Goal: Task Accomplishment & Management: Manage account settings

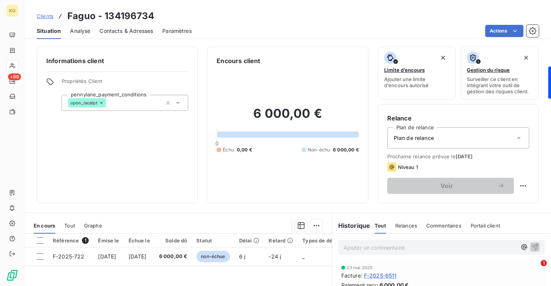
click at [113, 33] on span "Contacts & Adresses" at bounding box center [126, 31] width 54 height 8
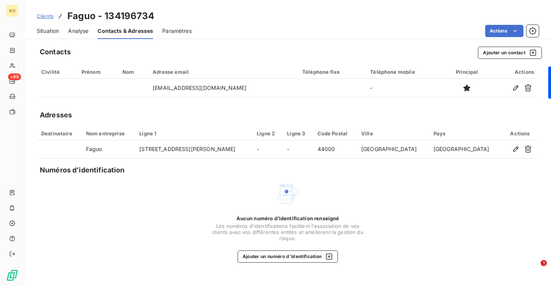
click at [181, 94] on td "[EMAIL_ADDRESS][DOMAIN_NAME]" at bounding box center [223, 88] width 150 height 18
click at [46, 16] on span "Clients" at bounding box center [45, 16] width 17 height 6
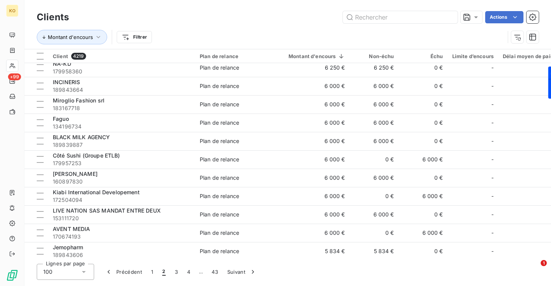
scroll to position [305, 0]
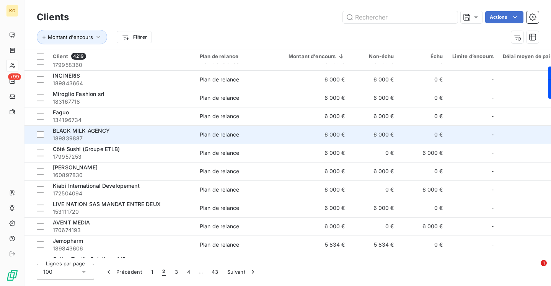
click at [69, 133] on span "BLACK MILK AGENCY" at bounding box center [81, 130] width 57 height 7
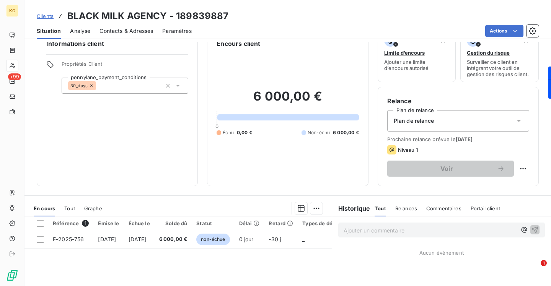
scroll to position [20, 0]
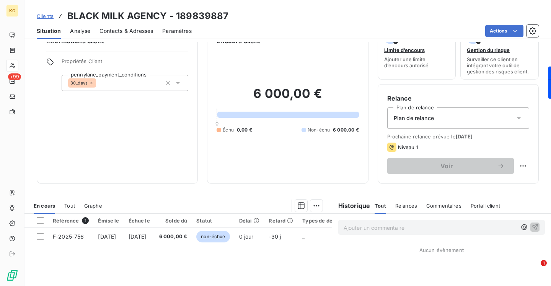
click at [114, 31] on span "Contacts & Adresses" at bounding box center [126, 31] width 54 height 8
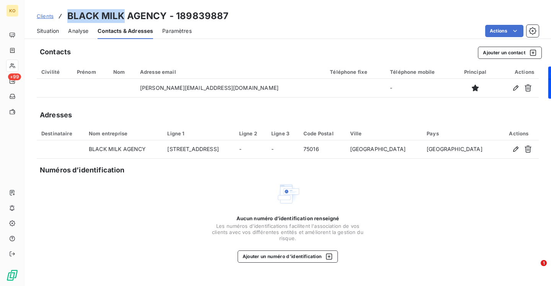
drag, startPoint x: 122, startPoint y: 17, endPoint x: 67, endPoint y: 16, distance: 54.7
click at [67, 16] on h3 "BLACK MILK AGENCY - 189839887" at bounding box center [147, 16] width 161 height 14
copy h3 "BLACK MILK"
click at [47, 17] on span "Clients" at bounding box center [45, 16] width 17 height 6
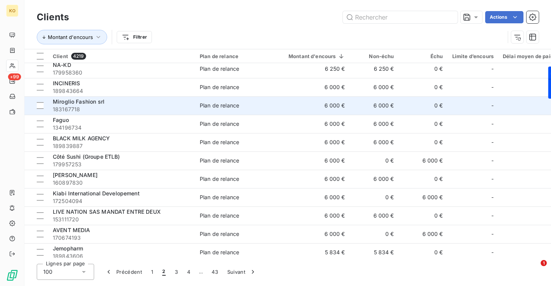
scroll to position [298, 0]
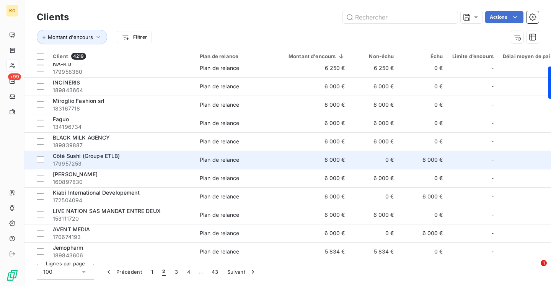
click at [76, 153] on span "Côté Sushi (Groupe ETLB)" at bounding box center [86, 156] width 67 height 7
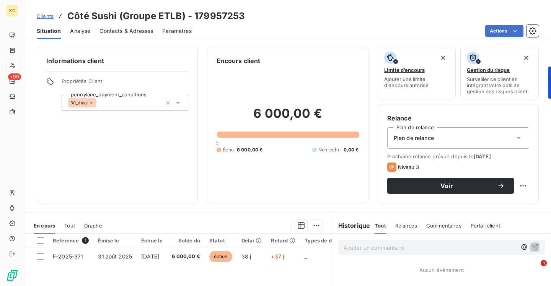
click at [81, 31] on span "Analyse" at bounding box center [80, 31] width 20 height 8
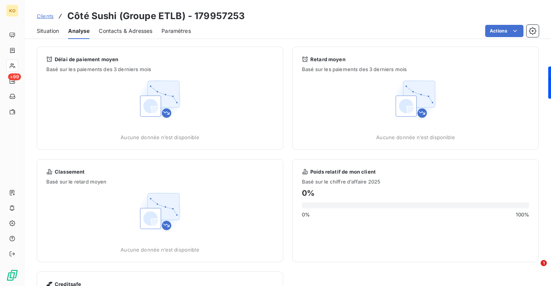
click at [130, 31] on span "Contacts & Adresses" at bounding box center [126, 31] width 54 height 8
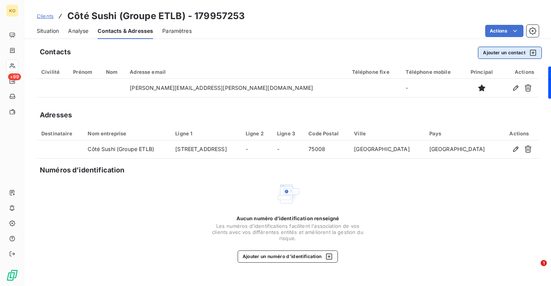
click at [504, 50] on button "Ajouter un contact" at bounding box center [510, 53] width 64 height 12
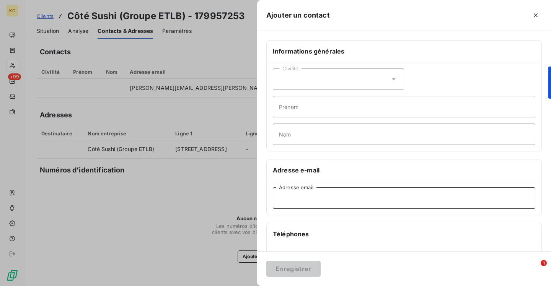
click at [355, 197] on input "Adresse email" at bounding box center [404, 198] width 263 height 21
paste input "[EMAIL_ADDRESS][DOMAIN_NAME]"
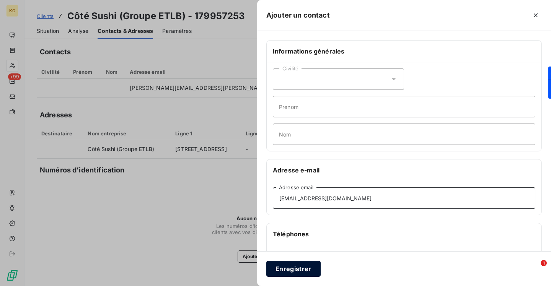
type input "[EMAIL_ADDRESS][DOMAIN_NAME]"
click at [292, 263] on button "Enregistrer" at bounding box center [293, 269] width 54 height 16
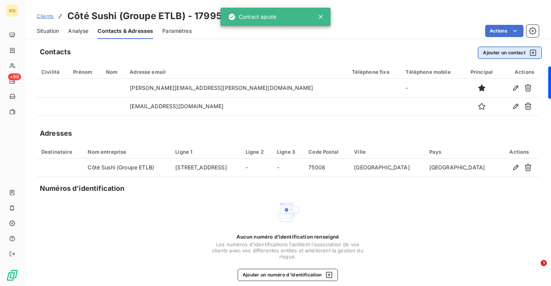
click at [505, 48] on button "Ajouter un contact" at bounding box center [510, 53] width 64 height 12
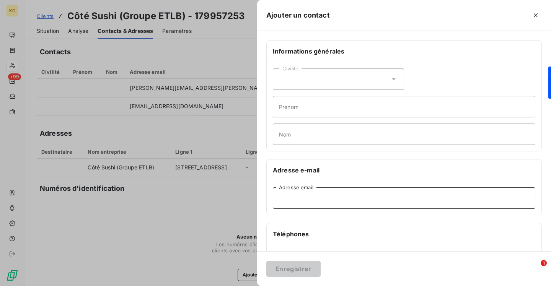
click at [376, 194] on input "Adresse email" at bounding box center [404, 198] width 263 height 21
paste input "[EMAIL_ADDRESS][DOMAIN_NAME]"
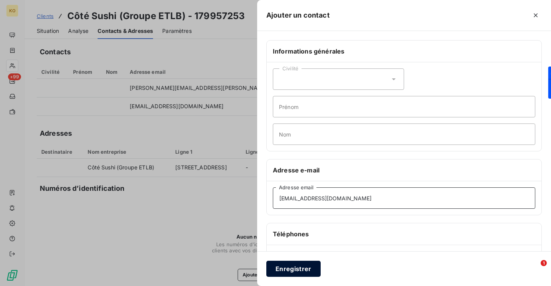
type input "[EMAIL_ADDRESS][DOMAIN_NAME]"
click at [301, 269] on button "Enregistrer" at bounding box center [293, 269] width 54 height 16
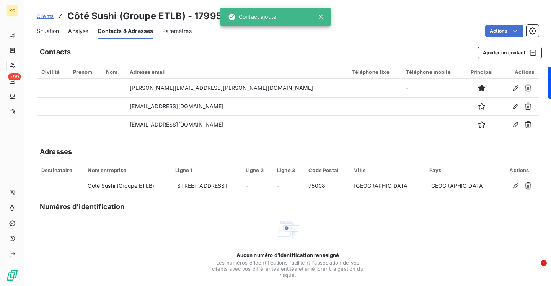
click at [53, 15] on span "Clients" at bounding box center [45, 16] width 17 height 6
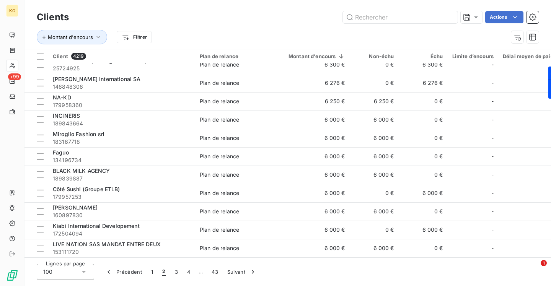
scroll to position [266, 0]
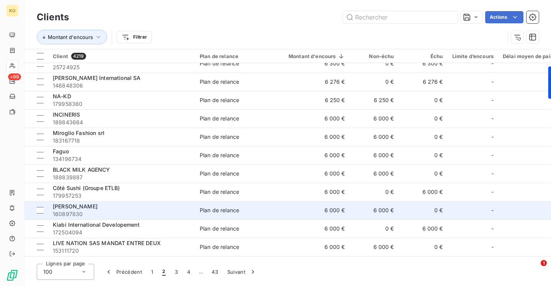
click at [64, 206] on span "[PERSON_NAME]" at bounding box center [75, 206] width 45 height 7
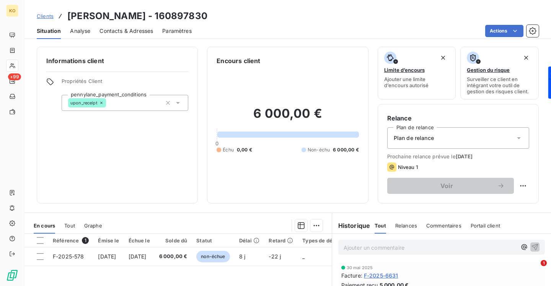
click at [119, 32] on span "Contacts & Adresses" at bounding box center [126, 31] width 54 height 8
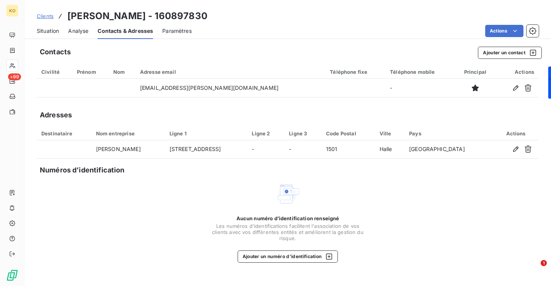
click at [50, 17] on span "Clients" at bounding box center [45, 16] width 17 height 6
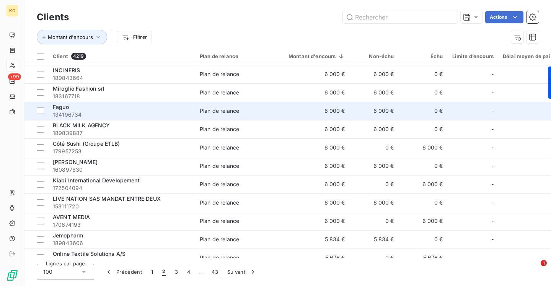
scroll to position [311, 0]
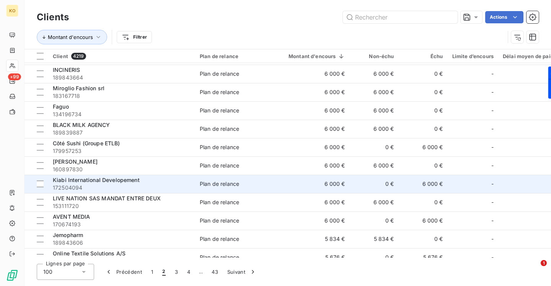
click at [90, 184] on span "172504094" at bounding box center [122, 188] width 138 height 8
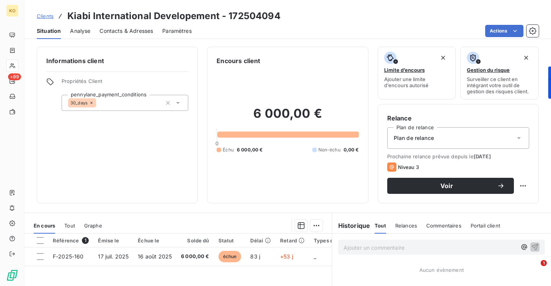
click at [124, 28] on span "Contacts & Adresses" at bounding box center [126, 31] width 54 height 8
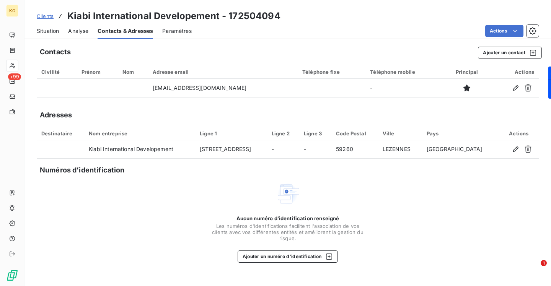
click at [43, 30] on span "Situation" at bounding box center [48, 31] width 22 height 8
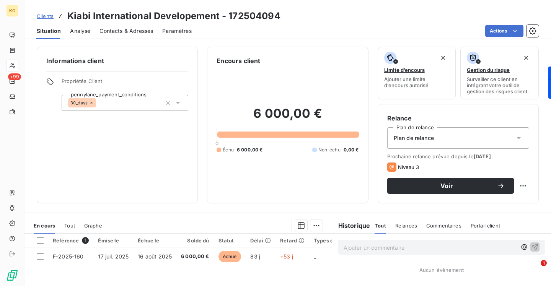
click at [47, 15] on span "Clients" at bounding box center [45, 16] width 17 height 6
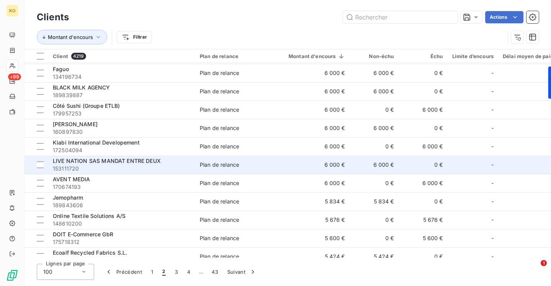
scroll to position [349, 0]
click at [121, 160] on span "LIVE NATION SAS MANDAT ENTRE DEUX" at bounding box center [107, 160] width 108 height 7
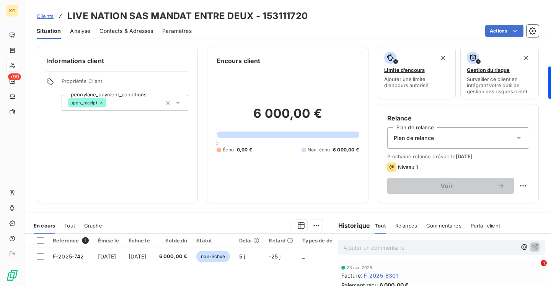
click at [135, 24] on div "Contacts & Adresses" at bounding box center [126, 31] width 54 height 16
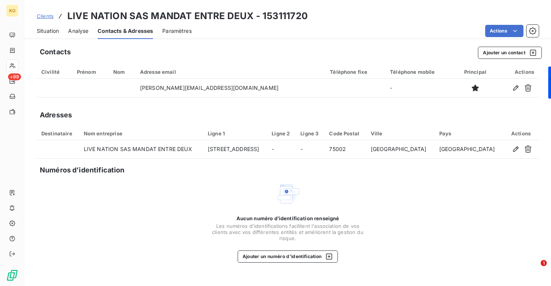
click at [48, 18] on span "Clients" at bounding box center [45, 16] width 17 height 6
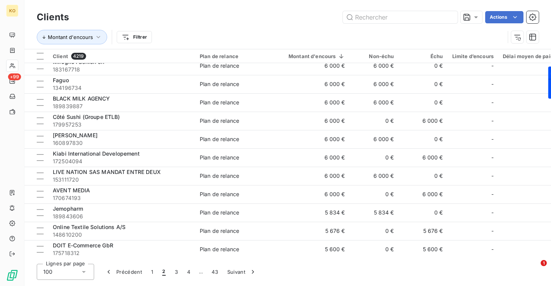
scroll to position [343, 0]
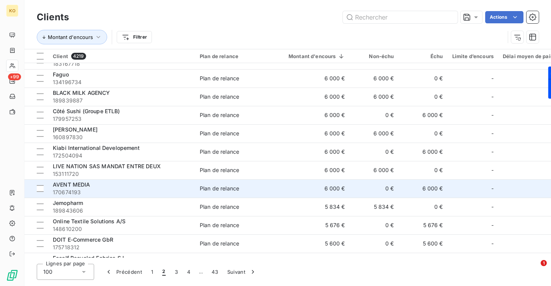
click at [82, 184] on span "AVENT MEDIA" at bounding box center [72, 184] width 38 height 7
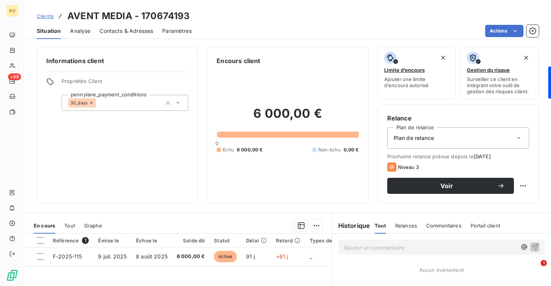
click at [132, 33] on span "Contacts & Adresses" at bounding box center [126, 31] width 54 height 8
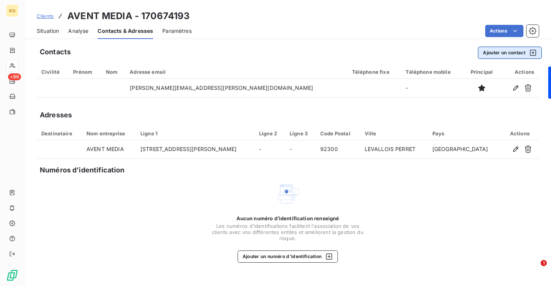
click at [490, 50] on button "Ajouter un contact" at bounding box center [510, 53] width 64 height 12
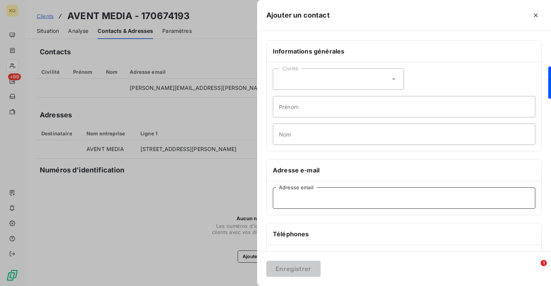
click at [334, 196] on input "Adresse email" at bounding box center [404, 198] width 263 height 21
paste input "[PERSON_NAME][EMAIL_ADDRESS][PERSON_NAME][DOMAIN_NAME]"
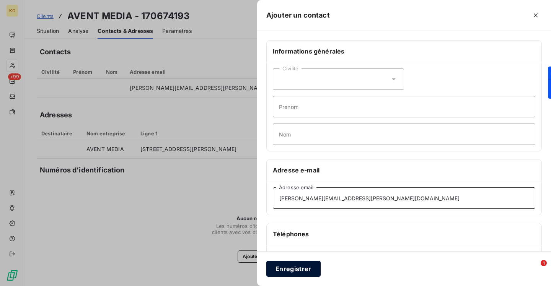
type input "[PERSON_NAME][EMAIL_ADDRESS][PERSON_NAME][DOMAIN_NAME]"
click at [291, 270] on button "Enregistrer" at bounding box center [293, 269] width 54 height 16
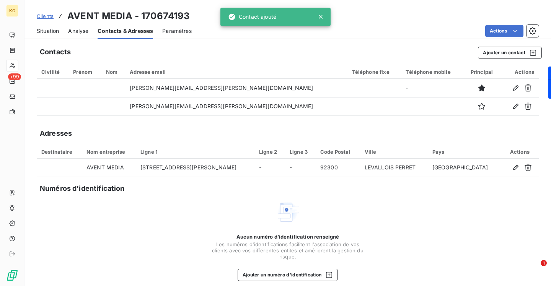
click at [47, 21] on div "Clients AVENT MEDIA - 170674193" at bounding box center [113, 16] width 153 height 14
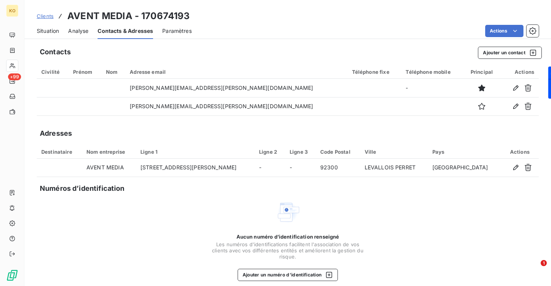
click at [47, 18] on span "Clients" at bounding box center [45, 16] width 17 height 6
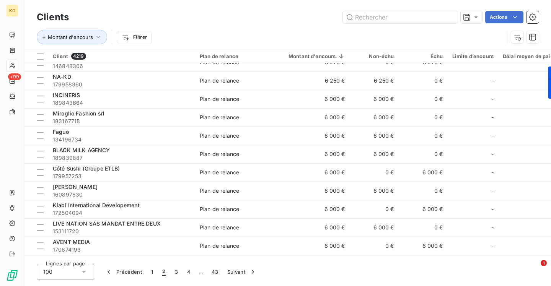
scroll to position [301, 0]
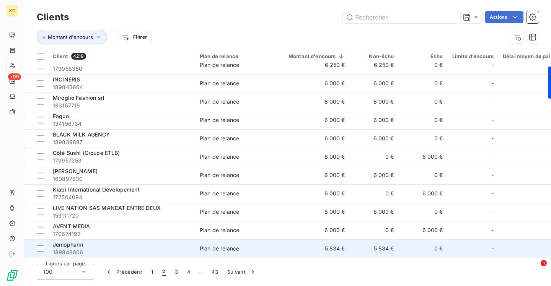
click at [76, 249] on span "189843606" at bounding box center [122, 253] width 138 height 8
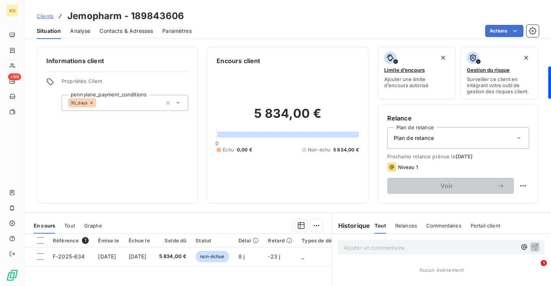
click at [136, 33] on span "Contacts & Adresses" at bounding box center [126, 31] width 54 height 8
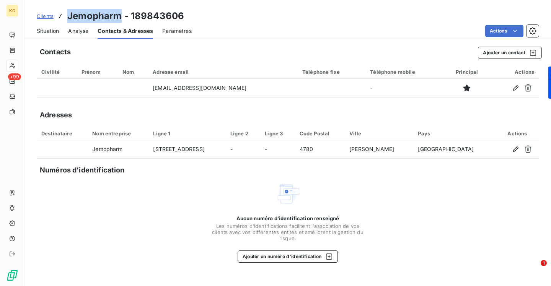
drag, startPoint x: 120, startPoint y: 17, endPoint x: 64, endPoint y: 17, distance: 55.5
click at [64, 17] on div "Clients Jemopharm - 189843606" at bounding box center [110, 16] width 147 height 14
copy h3 "Jemopharm"
drag, startPoint x: 46, startPoint y: 19, endPoint x: 52, endPoint y: 21, distance: 6.0
click at [46, 18] on span "Clients" at bounding box center [45, 16] width 17 height 6
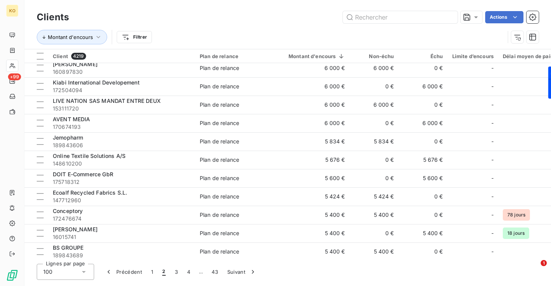
scroll to position [423, 0]
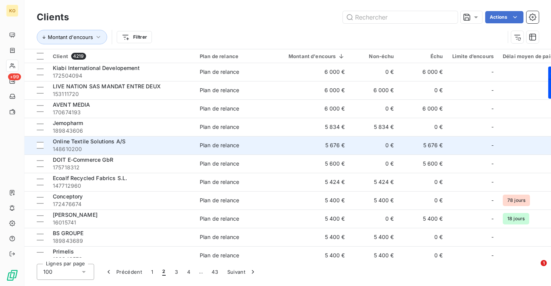
click at [97, 144] on span "Online Textile Solutions A/S" at bounding box center [89, 141] width 73 height 7
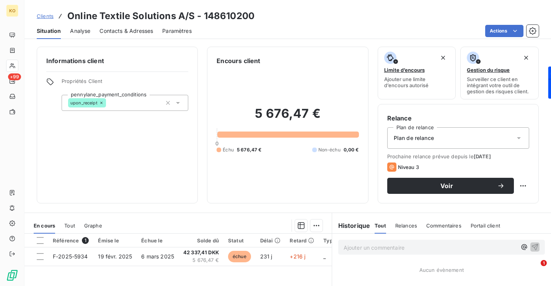
click at [92, 33] on div "Situation Analyse Contacts & Adresses Paramètres Actions" at bounding box center [287, 31] width 527 height 16
click at [77, 31] on span "Analyse" at bounding box center [80, 31] width 20 height 8
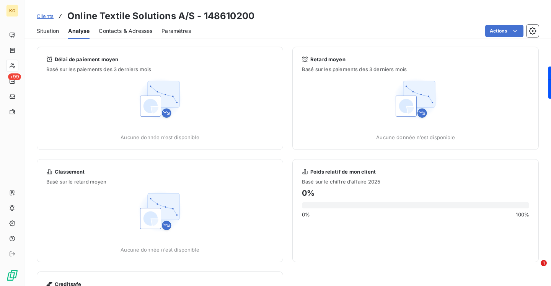
drag, startPoint x: 111, startPoint y: 26, endPoint x: 115, endPoint y: 29, distance: 4.6
click at [111, 26] on div "Contacts & Adresses" at bounding box center [126, 31] width 54 height 16
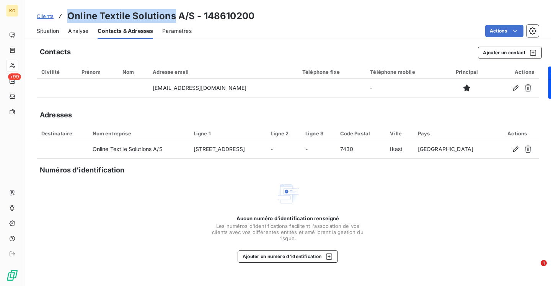
drag, startPoint x: 173, startPoint y: 17, endPoint x: 69, endPoint y: 16, distance: 104.5
click at [69, 16] on h3 "Online Textile Solutions A/S - 148610200" at bounding box center [160, 16] width 187 height 14
copy h3 "Online Textile Solutions"
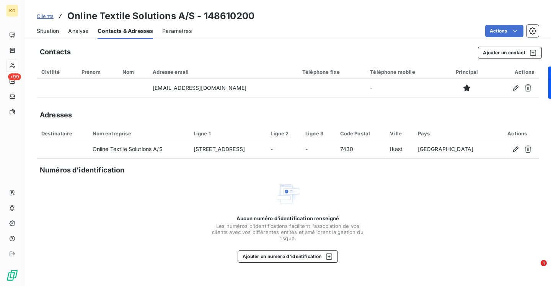
click at [36, 15] on div "Clients Online Textile Solutions A/S - 148610200" at bounding box center [287, 16] width 527 height 14
click at [48, 18] on span "Clients" at bounding box center [45, 16] width 17 height 6
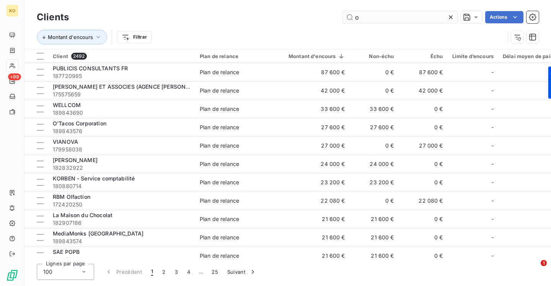
type input "o"
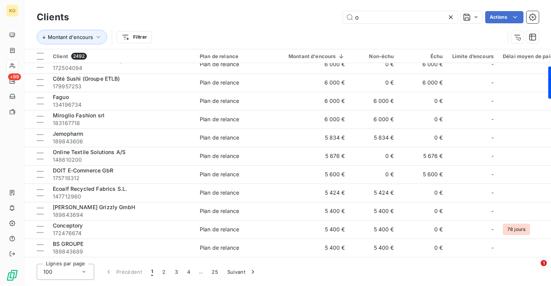
click at [450, 15] on icon at bounding box center [451, 17] width 8 height 8
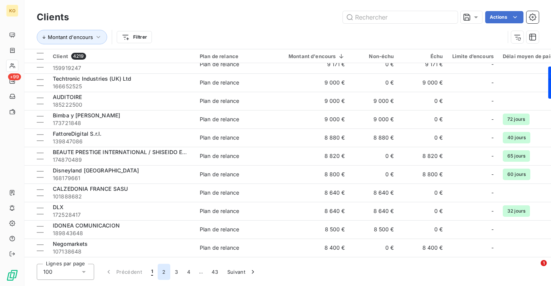
click at [163, 269] on button "2" at bounding box center [164, 272] width 12 height 16
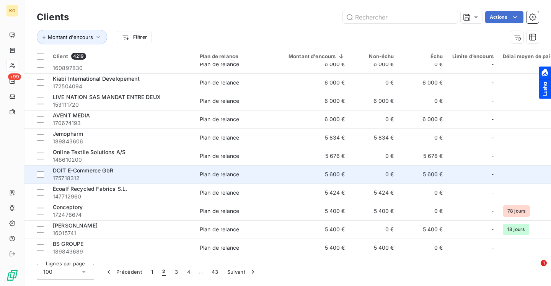
scroll to position [423, 0]
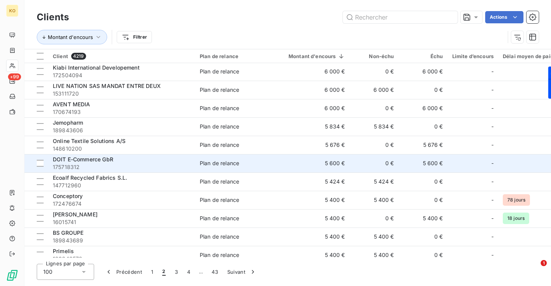
click at [66, 162] on span "DOIT E-Commerce GbR" at bounding box center [83, 159] width 60 height 7
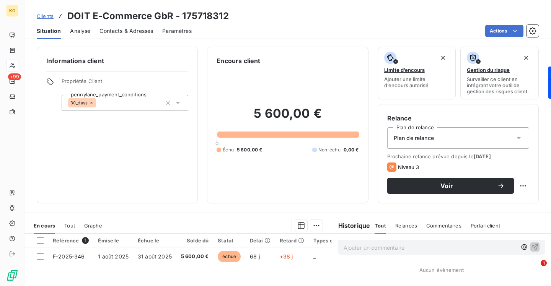
click at [129, 36] on div "Contacts & Adresses" at bounding box center [126, 31] width 54 height 16
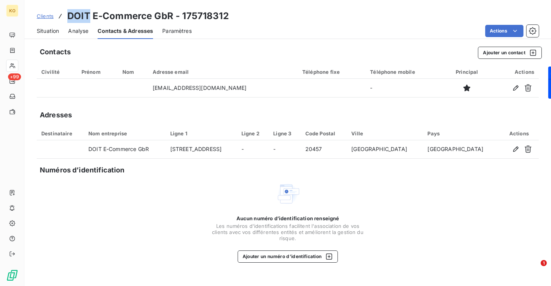
drag, startPoint x: 90, startPoint y: 14, endPoint x: 68, endPoint y: 15, distance: 21.1
click at [68, 15] on h3 "DOIT E-Commerce GbR - 175718312" at bounding box center [147, 16] width 161 height 14
copy h3 "DOIT"
click at [46, 15] on span "Clients" at bounding box center [45, 16] width 17 height 6
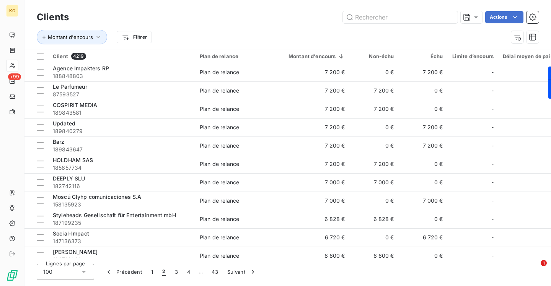
scroll to position [412, 0]
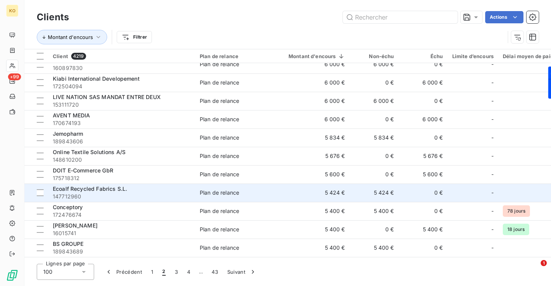
click at [80, 191] on span "Ecoalf Recycled Fabrics S.L." at bounding box center [90, 189] width 74 height 7
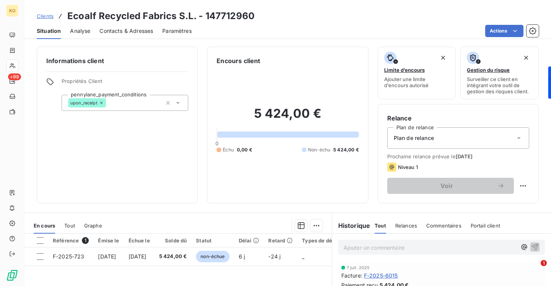
click at [138, 34] on div "Contacts & Adresses" at bounding box center [126, 31] width 54 height 16
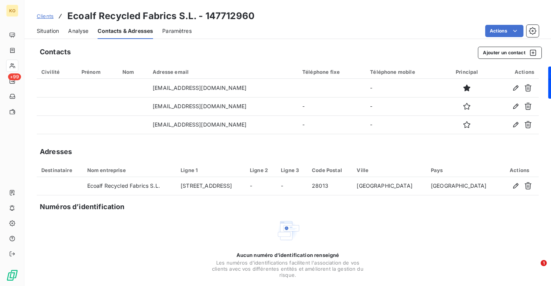
click at [48, 13] on span "Clients" at bounding box center [45, 16] width 17 height 6
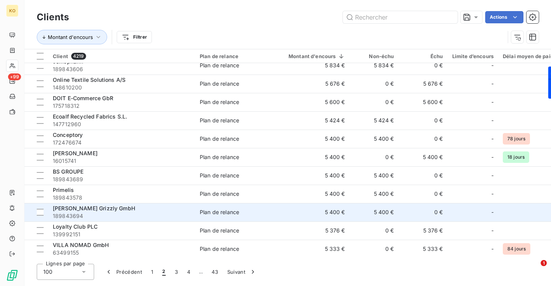
scroll to position [483, 0]
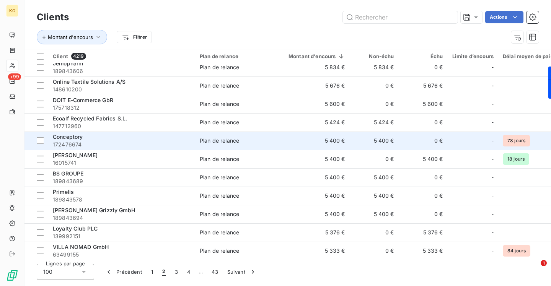
click at [68, 136] on span "Conceptory" at bounding box center [68, 137] width 30 height 7
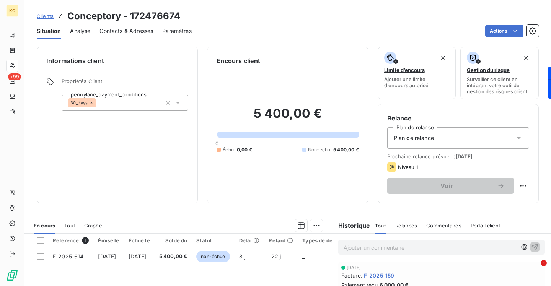
click at [120, 34] on span "Contacts & Adresses" at bounding box center [126, 31] width 54 height 8
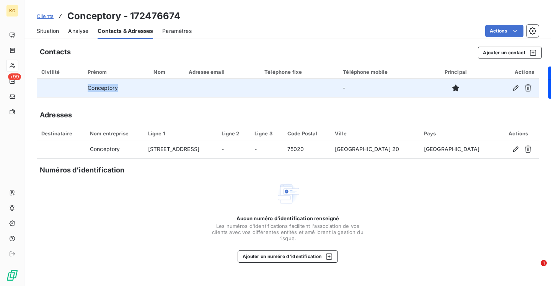
drag, startPoint x: 119, startPoint y: 91, endPoint x: 80, endPoint y: 91, distance: 39.4
click at [81, 91] on tr "Conceptory -" at bounding box center [288, 88] width 502 height 18
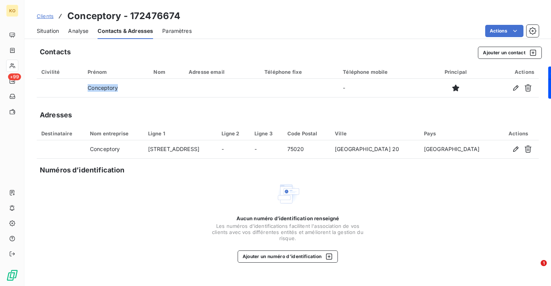
copy tr "Conceptory"
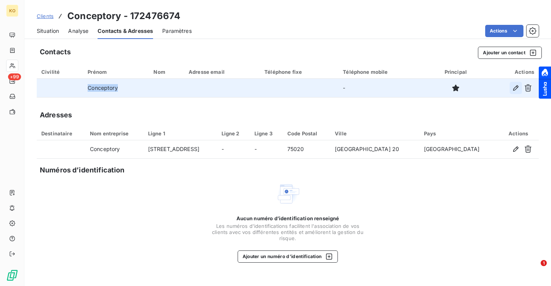
click at [514, 88] on icon "button" at bounding box center [515, 87] width 5 height 5
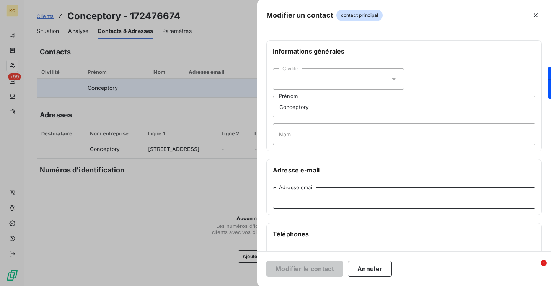
click at [309, 198] on input "Adresse email" at bounding box center [404, 198] width 263 height 21
paste input "[PERSON_NAME][EMAIL_ADDRESS][DOMAIN_NAME]"
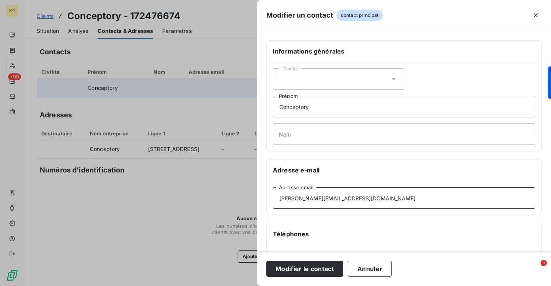
type input "[PERSON_NAME][EMAIL_ADDRESS][DOMAIN_NAME]"
drag, startPoint x: 318, startPoint y: 106, endPoint x: 260, endPoint y: 106, distance: 58.2
click at [276, 106] on input "Conceptory" at bounding box center [404, 106] width 263 height 21
click at [299, 267] on button "Modifier le contact" at bounding box center [304, 269] width 77 height 16
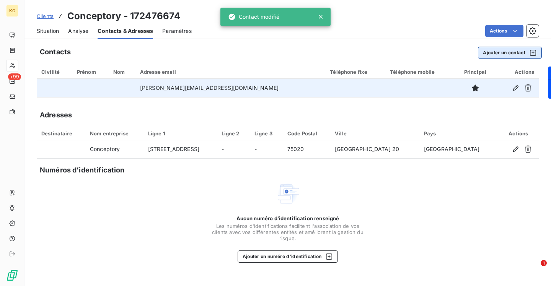
click at [498, 52] on button "Ajouter un contact" at bounding box center [510, 53] width 64 height 12
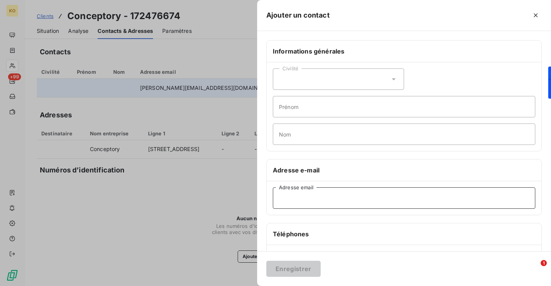
click at [321, 191] on input "Adresse email" at bounding box center [404, 198] width 263 height 21
paste input "[PERSON_NAME][EMAIL_ADDRESS][DOMAIN_NAME]"
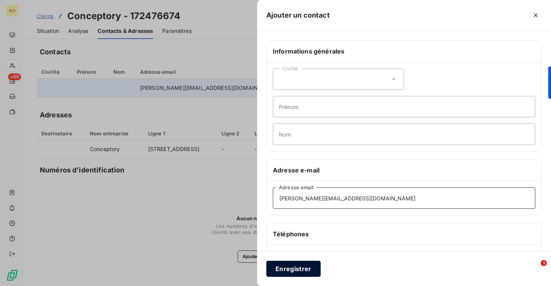
type input "[PERSON_NAME][EMAIL_ADDRESS][DOMAIN_NAME]"
click at [292, 261] on button "Enregistrer" at bounding box center [293, 269] width 54 height 16
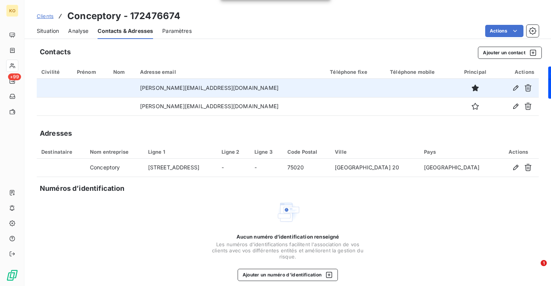
click at [50, 17] on span "Clients" at bounding box center [45, 16] width 17 height 6
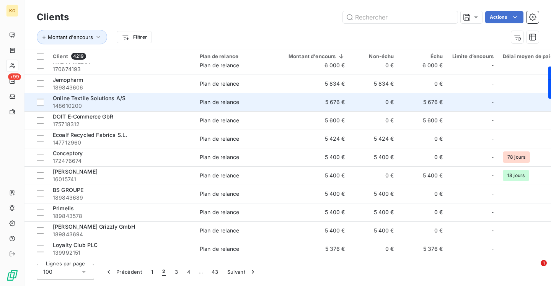
scroll to position [485, 0]
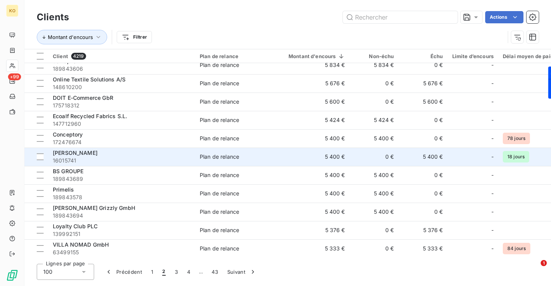
click at [73, 155] on span "[PERSON_NAME]" at bounding box center [75, 153] width 45 height 7
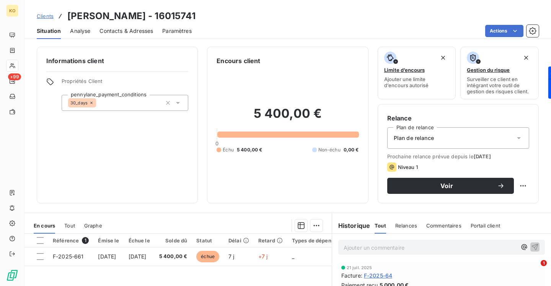
click at [149, 30] on span "Contacts & Adresses" at bounding box center [126, 31] width 54 height 8
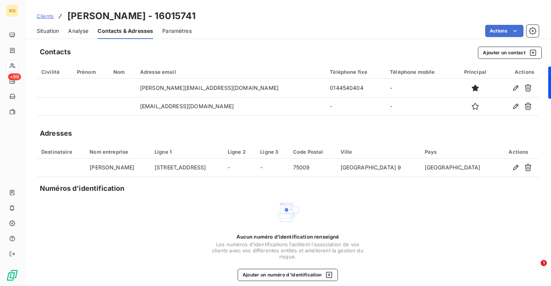
click at [45, 18] on span "Clients" at bounding box center [45, 16] width 17 height 6
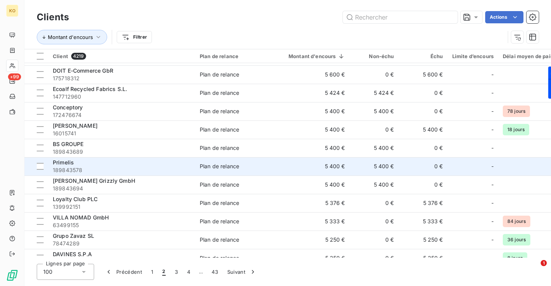
scroll to position [514, 0]
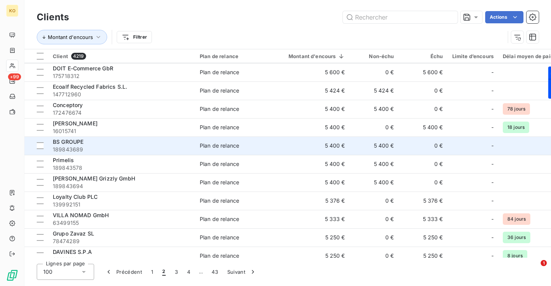
click at [69, 146] on span "189843689" at bounding box center [122, 150] width 138 height 8
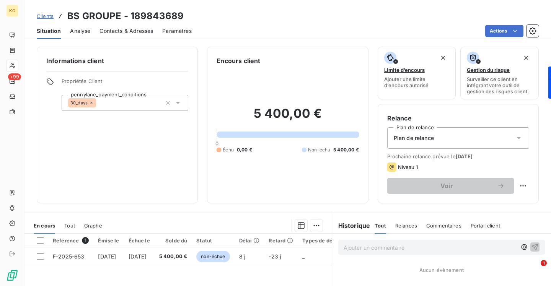
click at [119, 29] on span "Contacts & Adresses" at bounding box center [126, 31] width 54 height 8
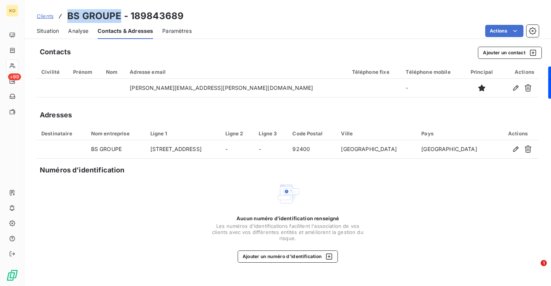
drag, startPoint x: 119, startPoint y: 13, endPoint x: 65, endPoint y: 18, distance: 54.2
click at [65, 18] on div "Clients BS GROUPE - 189843689" at bounding box center [110, 16] width 147 height 14
copy h3 "BS GROUPE"
click at [49, 16] on span "Clients" at bounding box center [45, 16] width 17 height 6
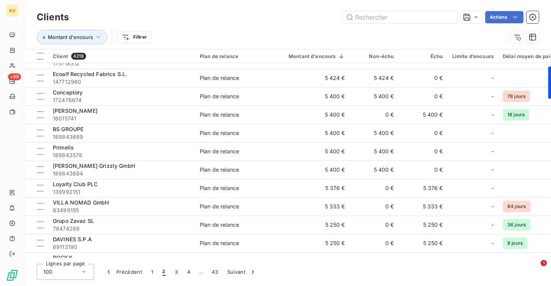
scroll to position [531, 0]
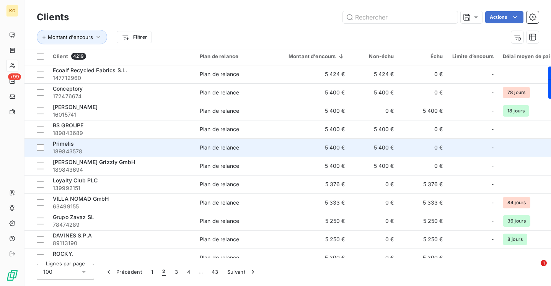
click at [68, 143] on span "Primelis" at bounding box center [63, 143] width 21 height 7
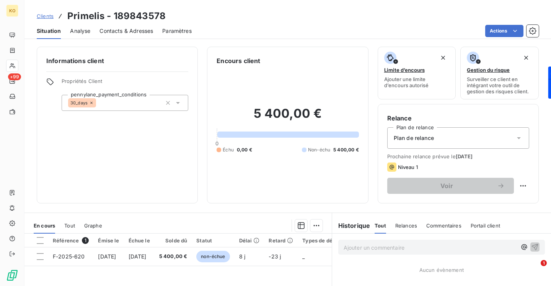
click at [133, 31] on span "Contacts & Adresses" at bounding box center [126, 31] width 54 height 8
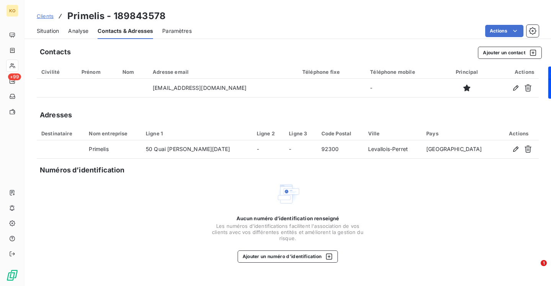
click at [49, 15] on span "Clients" at bounding box center [45, 16] width 17 height 6
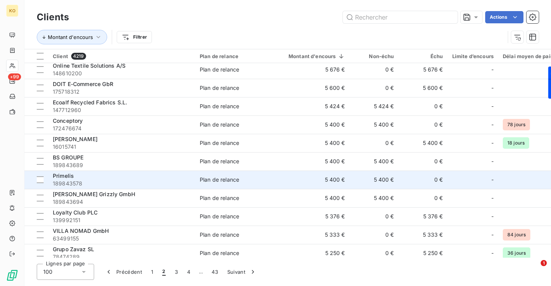
scroll to position [501, 0]
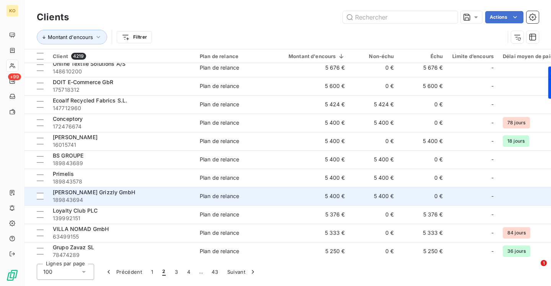
click at [114, 190] on span "[PERSON_NAME] Grizzly GmbH" at bounding box center [94, 192] width 82 height 7
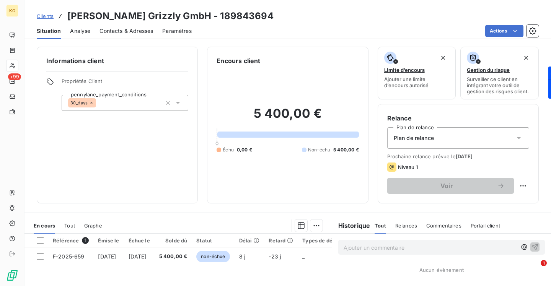
click at [113, 34] on div "Contacts & Adresses" at bounding box center [126, 31] width 54 height 16
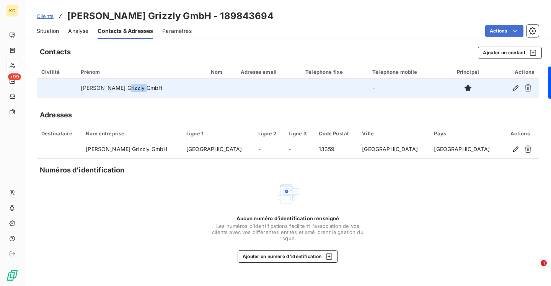
drag, startPoint x: 140, startPoint y: 86, endPoint x: 121, endPoint y: 86, distance: 19.1
click at [121, 86] on td "[PERSON_NAME] Grizzly GmbH" at bounding box center [141, 88] width 130 height 18
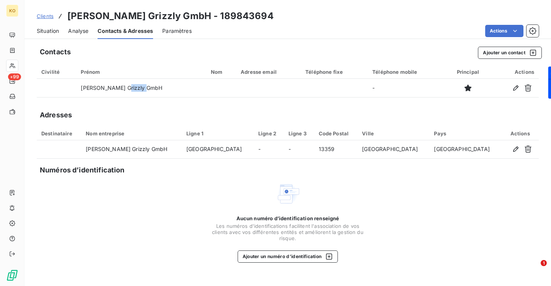
copy td "Grizzly"
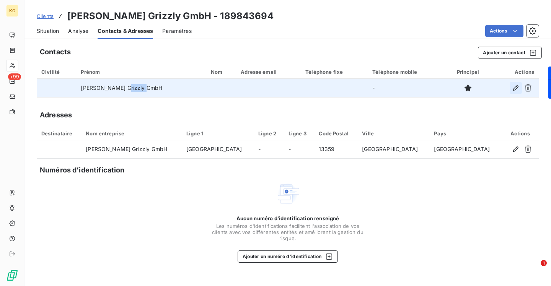
click at [514, 86] on icon "button" at bounding box center [516, 88] width 8 height 8
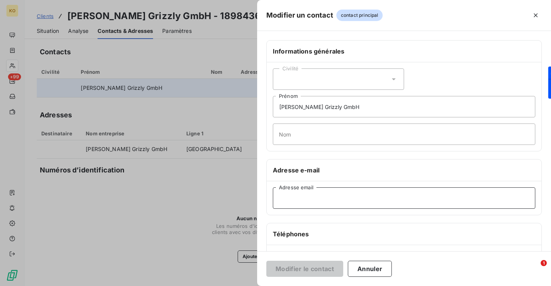
click at [325, 201] on input "Adresse email" at bounding box center [404, 198] width 263 height 21
paste input "[PERSON_NAME][EMAIL_ADDRESS][PERSON_NAME][DOMAIN_NAME]"
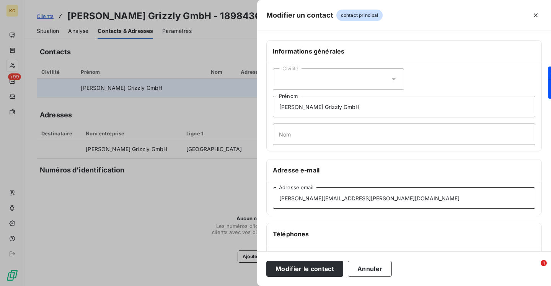
type input "[PERSON_NAME][EMAIL_ADDRESS][PERSON_NAME][DOMAIN_NAME]"
drag, startPoint x: 367, startPoint y: 106, endPoint x: 239, endPoint y: 101, distance: 127.5
click at [251, 286] on div "Modifier un contact contact principal Informations générales Civilité [PERSON_N…" at bounding box center [275, 286] width 551 height 0
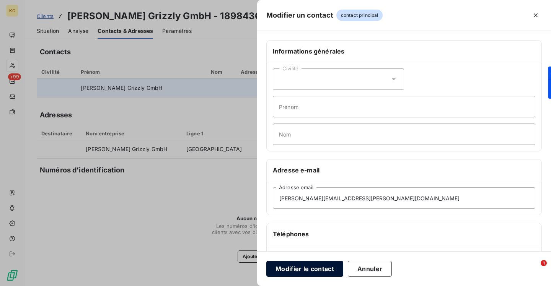
click at [285, 267] on button "Modifier le contact" at bounding box center [304, 269] width 77 height 16
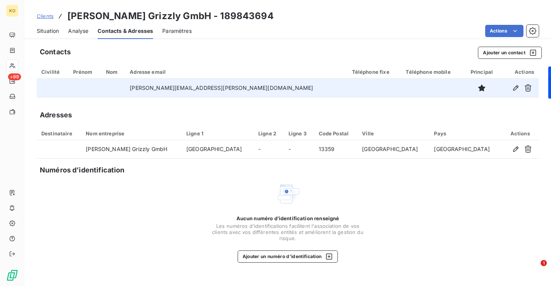
click at [40, 17] on span "Clients" at bounding box center [45, 16] width 17 height 6
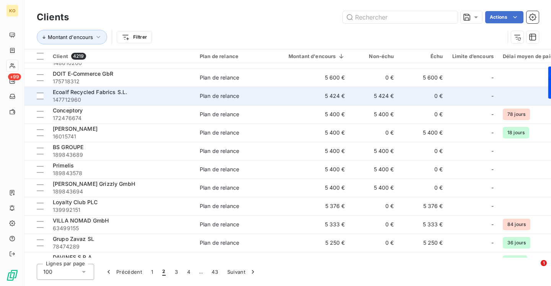
scroll to position [512, 0]
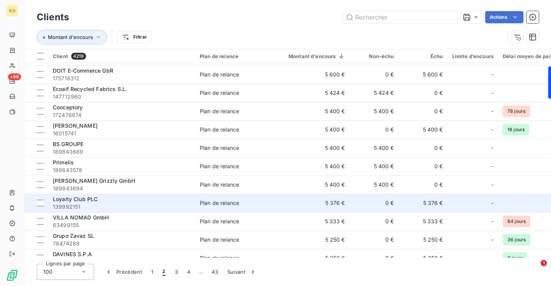
click at [88, 200] on span "Loyalty Club PLC" at bounding box center [75, 199] width 45 height 7
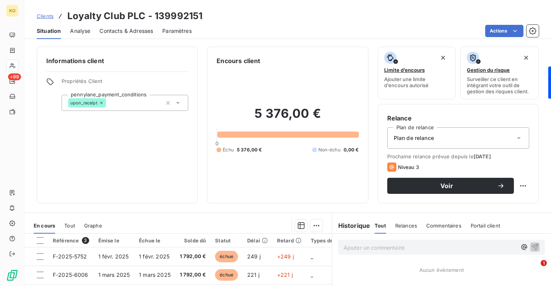
click at [129, 34] on div "Contacts & Adresses" at bounding box center [126, 31] width 54 height 16
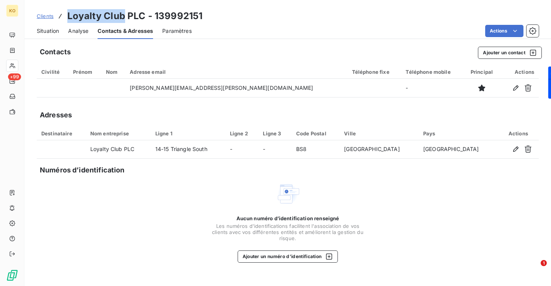
drag, startPoint x: 123, startPoint y: 14, endPoint x: 67, endPoint y: 15, distance: 55.9
click at [67, 15] on h3 "Loyalty Club PLC - 139992151" at bounding box center [134, 16] width 135 height 14
copy h3 "Loyalty Club"
click at [55, 30] on span "Situation" at bounding box center [48, 31] width 22 height 8
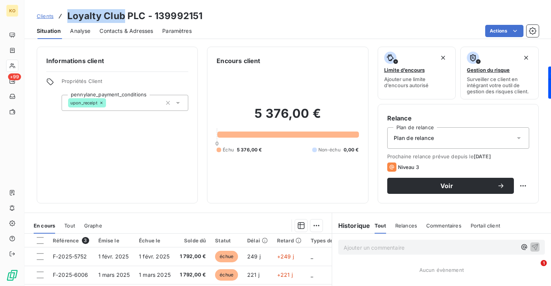
click at [49, 17] on span "Clients" at bounding box center [45, 16] width 17 height 6
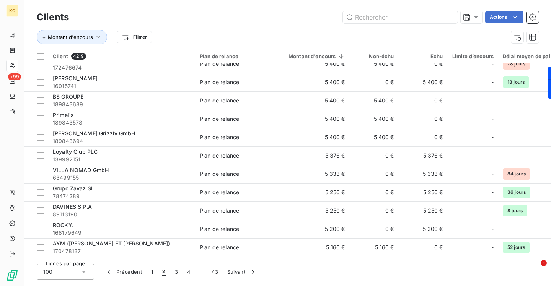
scroll to position [572, 0]
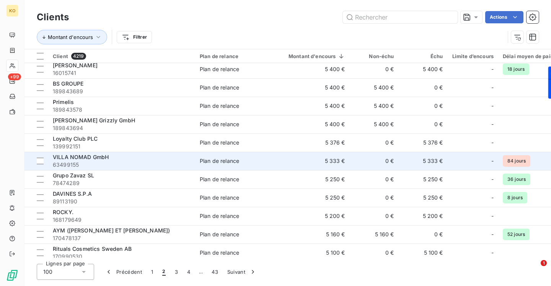
click at [90, 159] on span "VILLA NOMAD GmbH" at bounding box center [81, 157] width 56 height 7
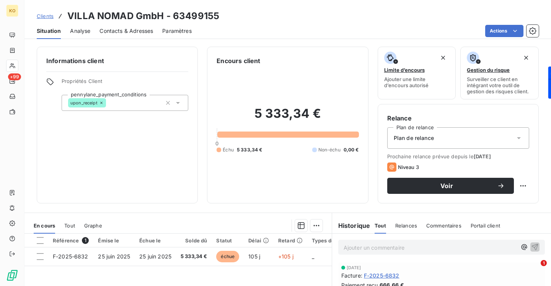
click at [127, 32] on span "Contacts & Adresses" at bounding box center [126, 31] width 54 height 8
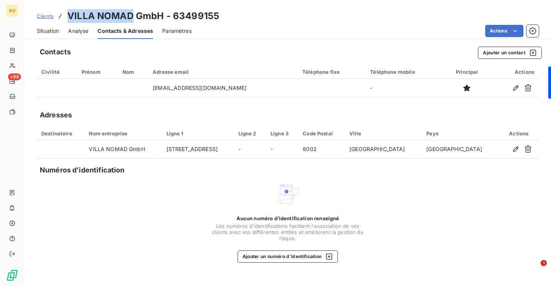
drag, startPoint x: 130, startPoint y: 13, endPoint x: 70, endPoint y: 10, distance: 60.1
click at [70, 10] on h3 "VILLA NOMAD GmbH - 63499155" at bounding box center [143, 16] width 152 height 14
copy h3 "VILLA NOMAD"
click at [48, 16] on span "Clients" at bounding box center [45, 16] width 17 height 6
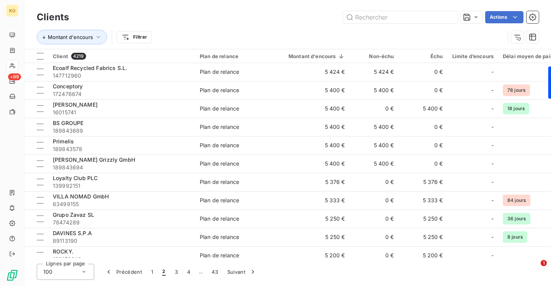
scroll to position [536, 0]
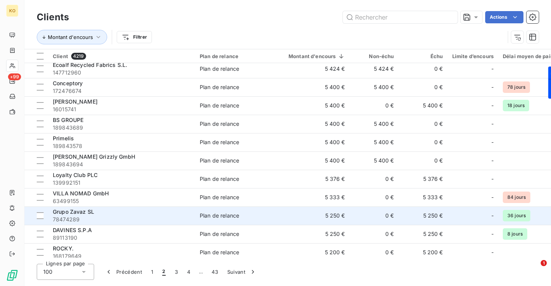
click at [77, 212] on span "Grupo Zavaz SL" at bounding box center [73, 212] width 41 height 7
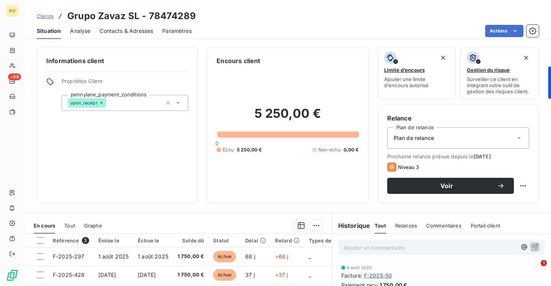
click at [121, 33] on span "Contacts & Adresses" at bounding box center [126, 31] width 54 height 8
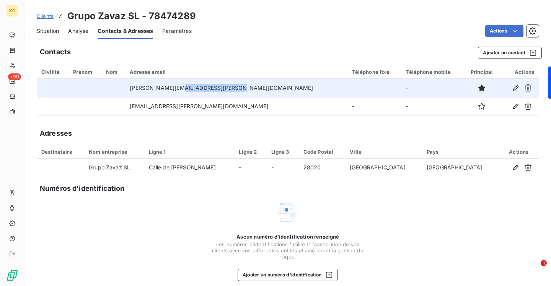
drag, startPoint x: 254, startPoint y: 90, endPoint x: 192, endPoint y: 89, distance: 62.4
click at [192, 89] on td "[PERSON_NAME][EMAIL_ADDRESS][PERSON_NAME][DOMAIN_NAME]" at bounding box center [236, 88] width 222 height 18
copy td "[DOMAIN_NAME]"
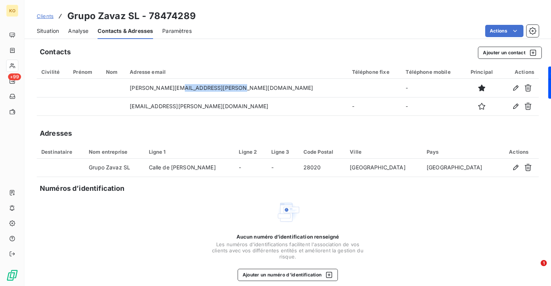
click at [49, 18] on span "Clients" at bounding box center [45, 16] width 17 height 6
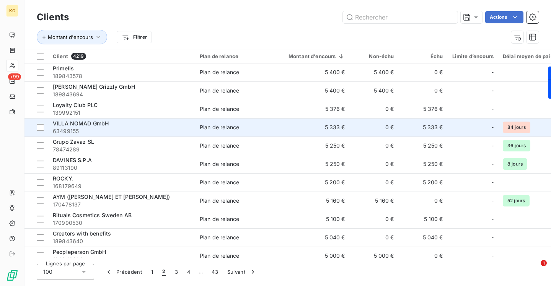
scroll to position [607, 0]
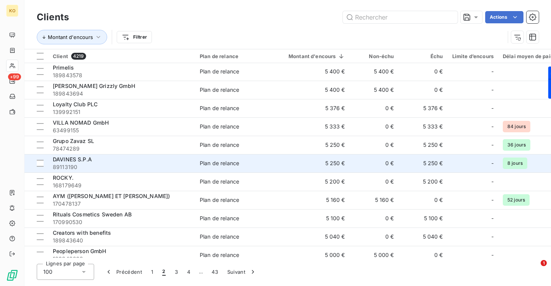
click at [73, 162] on span "DAVINES S.P.A" at bounding box center [72, 159] width 39 height 7
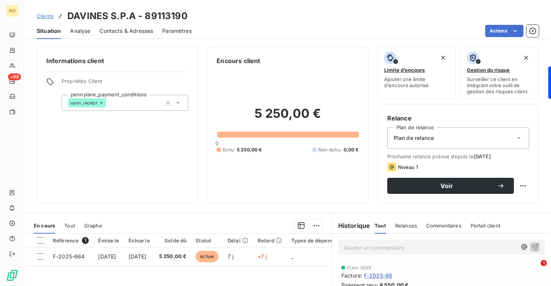
click at [121, 36] on div "Contacts & Adresses" at bounding box center [126, 31] width 54 height 16
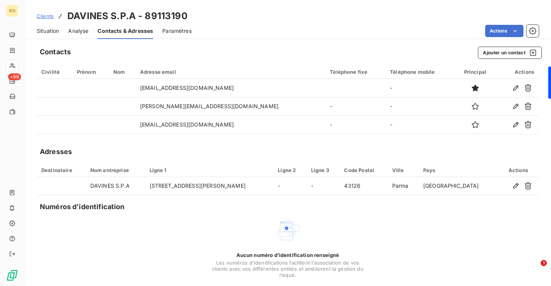
click at [47, 15] on span "Clients" at bounding box center [45, 16] width 17 height 6
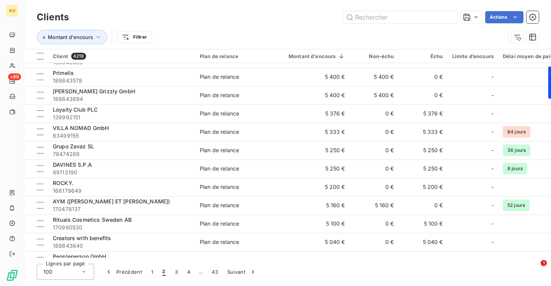
scroll to position [603, 0]
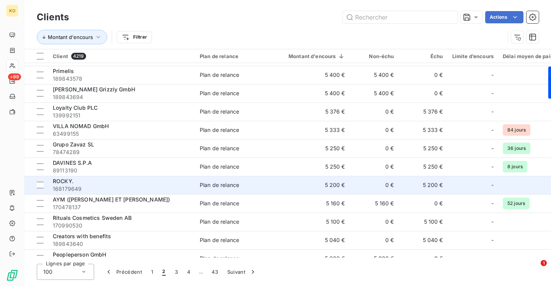
click at [63, 180] on span "ROCKY." at bounding box center [63, 181] width 21 height 7
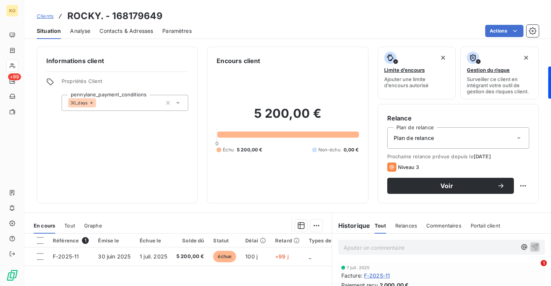
click at [145, 28] on span "Contacts & Adresses" at bounding box center [126, 31] width 54 height 8
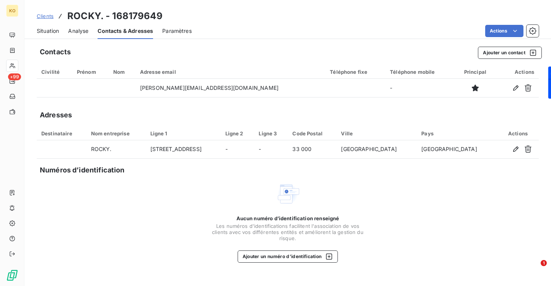
click at [42, 18] on span "Clients" at bounding box center [45, 16] width 17 height 6
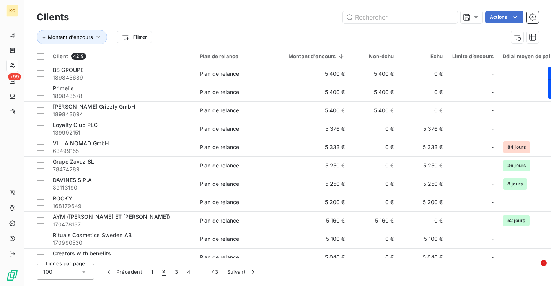
scroll to position [610, 0]
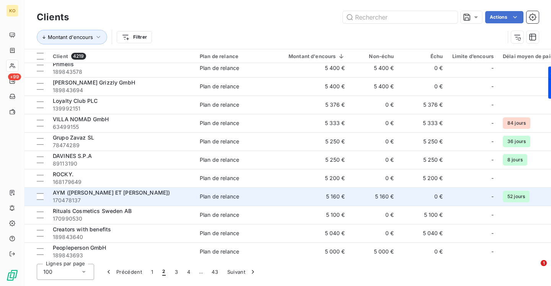
click at [107, 193] on span "AYM ([PERSON_NAME] ET [PERSON_NAME])" at bounding box center [111, 192] width 117 height 7
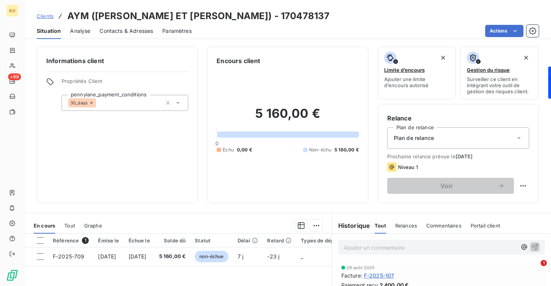
click at [127, 32] on span "Contacts & Adresses" at bounding box center [126, 31] width 54 height 8
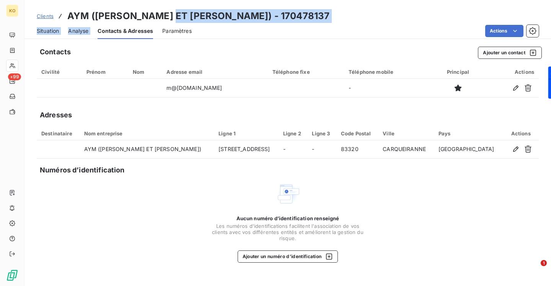
drag, startPoint x: 180, startPoint y: 13, endPoint x: 115, endPoint y: 22, distance: 66.1
click at [115, 22] on h3 "AYM ([PERSON_NAME] ET [PERSON_NAME]) - 170478137" at bounding box center [198, 16] width 262 height 14
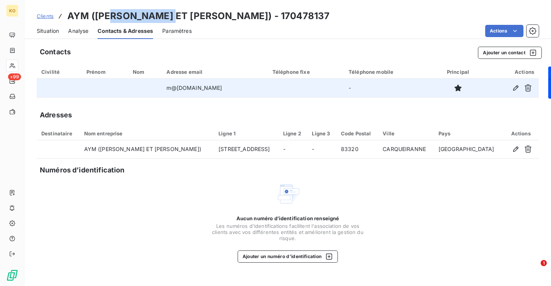
drag, startPoint x: 227, startPoint y: 86, endPoint x: 174, endPoint y: 88, distance: 52.5
click at [174, 88] on td "m@[DOMAIN_NAME]" at bounding box center [215, 88] width 106 height 18
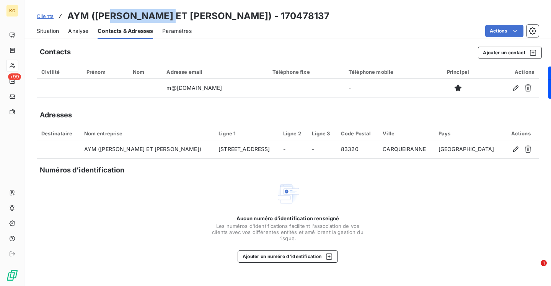
click at [47, 17] on span "Clients" at bounding box center [45, 16] width 17 height 6
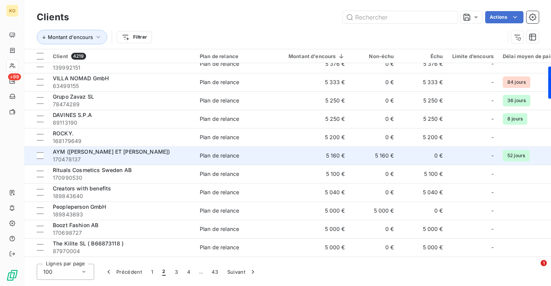
scroll to position [652, 0]
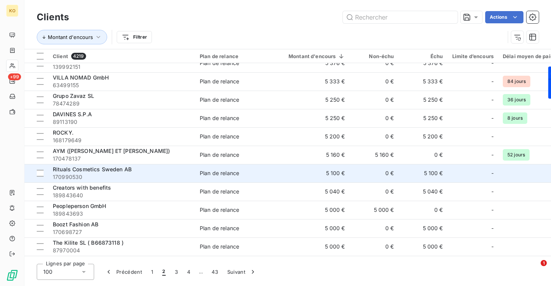
click at [120, 174] on span "170990530" at bounding box center [122, 177] width 138 height 8
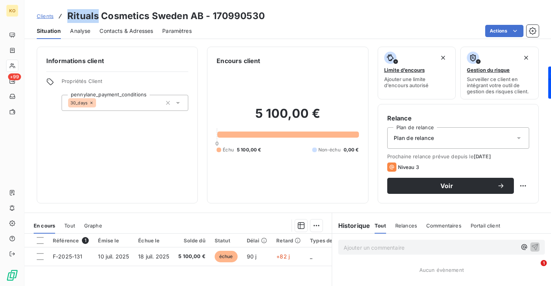
drag, startPoint x: 98, startPoint y: 16, endPoint x: 68, endPoint y: 16, distance: 29.9
click at [68, 16] on h3 "Rituals Cosmetics Sweden AB - 170990530" at bounding box center [165, 16] width 197 height 14
click at [127, 31] on span "Contacts & Adresses" at bounding box center [126, 31] width 54 height 8
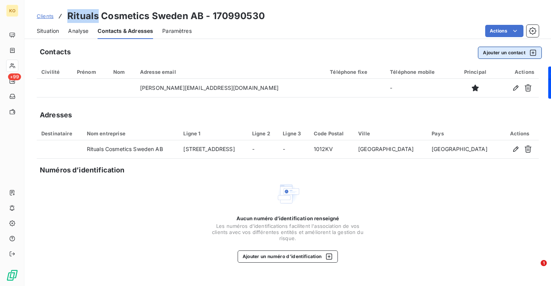
click at [484, 59] on button "Ajouter un contact" at bounding box center [510, 53] width 64 height 12
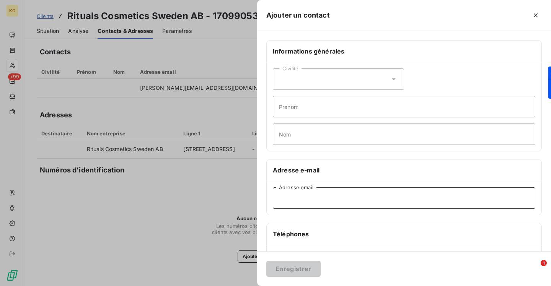
click at [342, 201] on input "Adresse email" at bounding box center [404, 198] width 263 height 21
paste input "[EMAIL_ADDRESS][DOMAIN_NAME]"
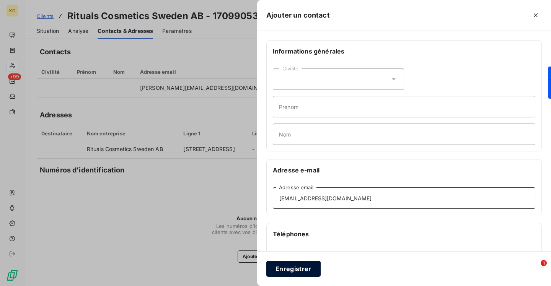
type input "[EMAIL_ADDRESS][DOMAIN_NAME]"
click at [289, 272] on button "Enregistrer" at bounding box center [293, 269] width 54 height 16
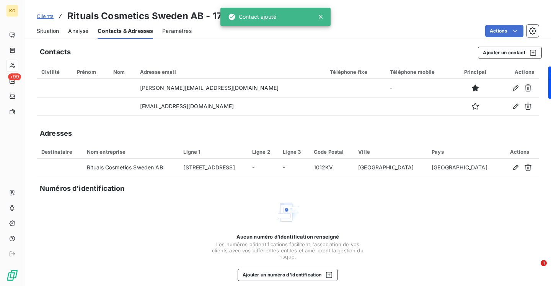
click at [46, 15] on span "Clients" at bounding box center [45, 16] width 17 height 6
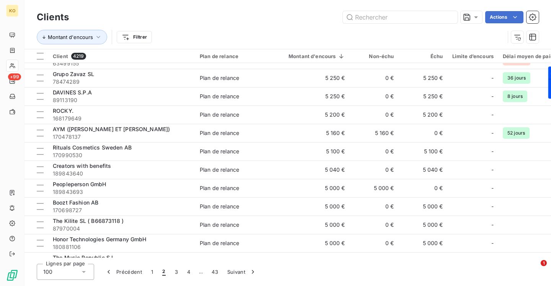
scroll to position [680, 0]
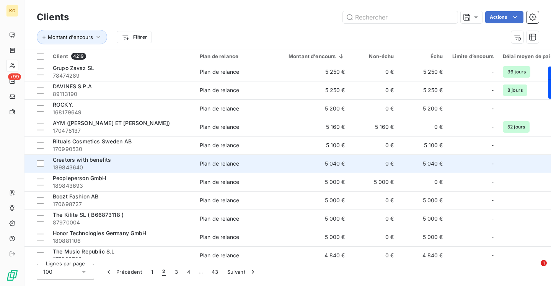
click at [79, 162] on span "Creators with benefits" at bounding box center [82, 160] width 58 height 7
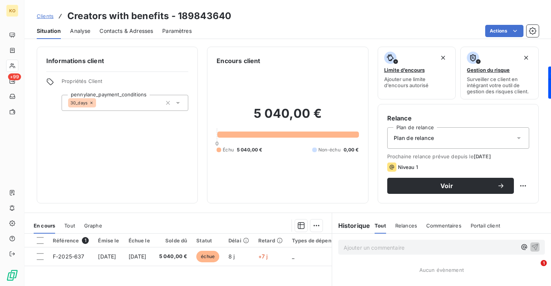
click at [144, 30] on span "Contacts & Adresses" at bounding box center [126, 31] width 54 height 8
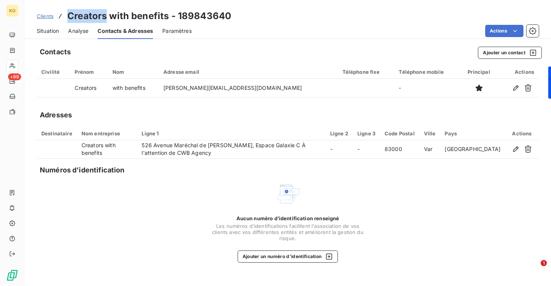
drag, startPoint x: 104, startPoint y: 18, endPoint x: 68, endPoint y: 16, distance: 35.6
click at [68, 16] on h3 "Creators with benefits - 189843640" at bounding box center [149, 16] width 164 height 14
click at [510, 52] on button "Ajouter un contact" at bounding box center [510, 53] width 64 height 12
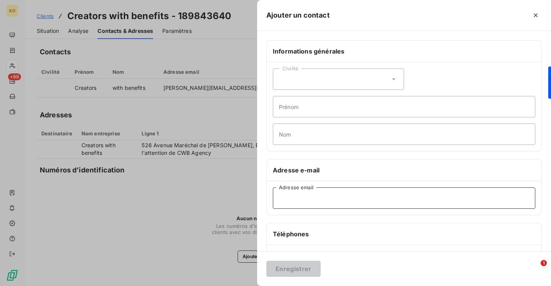
click at [293, 195] on input "Adresse email" at bounding box center [404, 198] width 263 height 21
paste input "[EMAIL_ADDRESS][DOMAIN_NAME]"
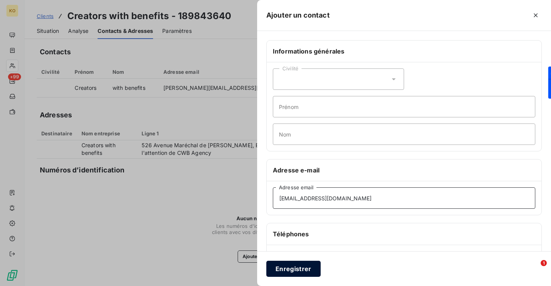
type input "[EMAIL_ADDRESS][DOMAIN_NAME]"
click at [289, 268] on button "Enregistrer" at bounding box center [293, 269] width 54 height 16
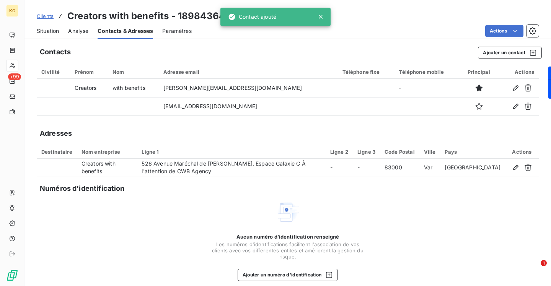
click at [48, 15] on span "Clients" at bounding box center [45, 16] width 17 height 6
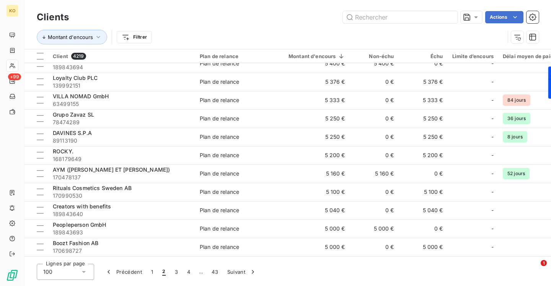
scroll to position [703, 0]
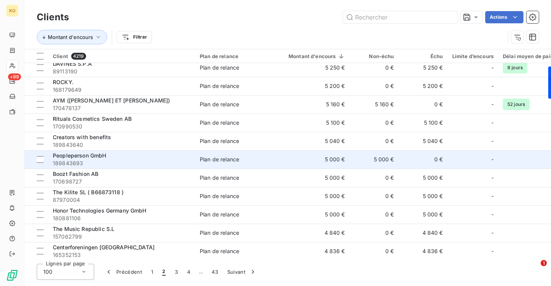
click at [101, 156] on span "Peopleperson GmbH" at bounding box center [80, 155] width 54 height 7
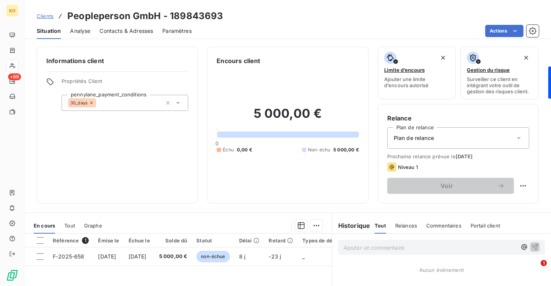
click at [137, 32] on span "Contacts & Adresses" at bounding box center [126, 31] width 54 height 8
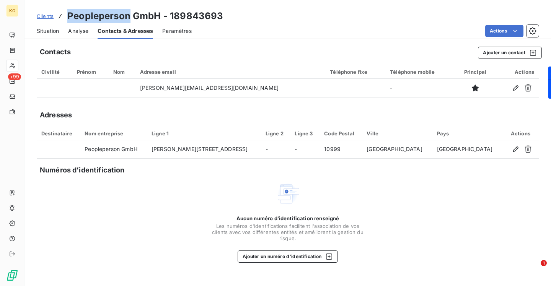
drag, startPoint x: 129, startPoint y: 18, endPoint x: 68, endPoint y: 14, distance: 60.2
click at [68, 14] on h3 "Peopleperson GmbH - 189843693" at bounding box center [145, 16] width 156 height 14
click at [48, 18] on span "Clients" at bounding box center [45, 16] width 17 height 6
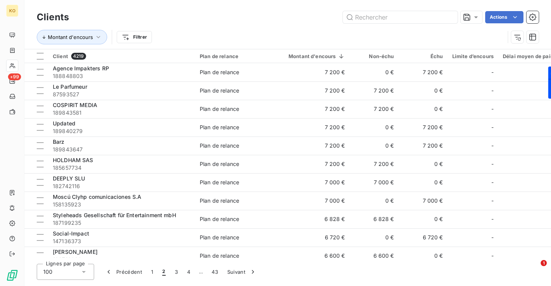
scroll to position [688, 0]
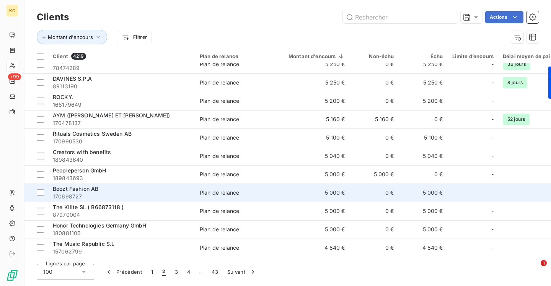
click at [70, 192] on span "Boozt Fashion AB" at bounding box center [76, 189] width 46 height 7
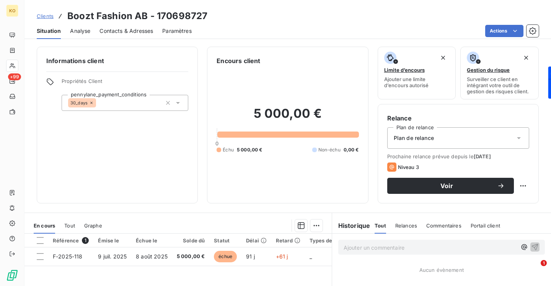
click at [124, 28] on span "Contacts & Adresses" at bounding box center [126, 31] width 54 height 8
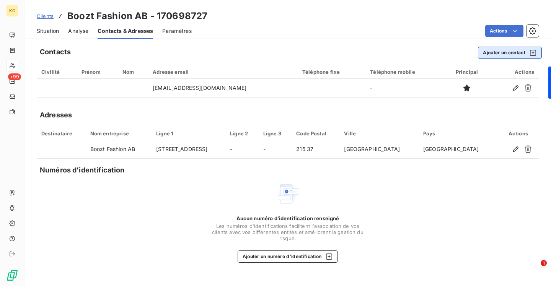
click at [509, 54] on button "Ajouter un contact" at bounding box center [510, 53] width 64 height 12
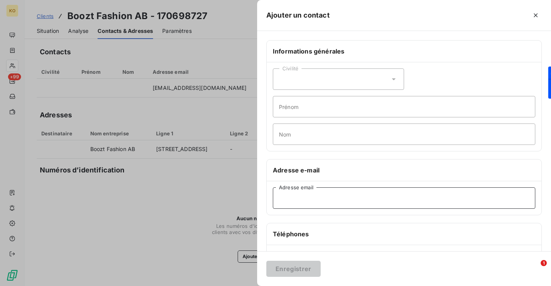
click at [351, 197] on input "Adresse email" at bounding box center [404, 198] width 263 height 21
paste input "[EMAIL_ADDRESS][DOMAIN_NAME]"
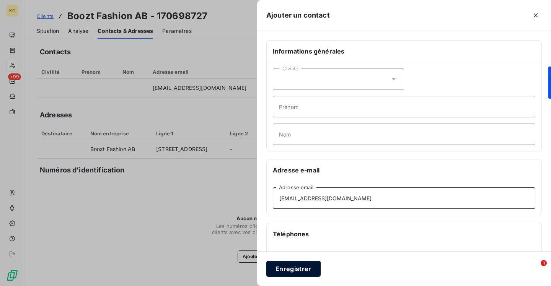
type input "[EMAIL_ADDRESS][DOMAIN_NAME]"
click at [289, 266] on button "Enregistrer" at bounding box center [293, 269] width 54 height 16
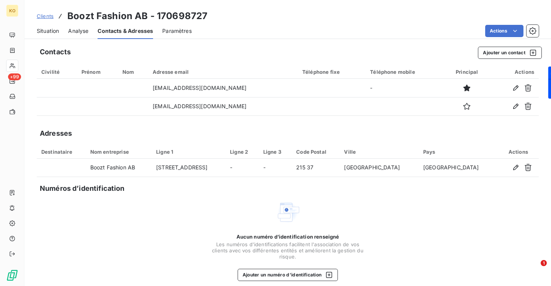
click at [42, 16] on span "Clients" at bounding box center [45, 16] width 17 height 6
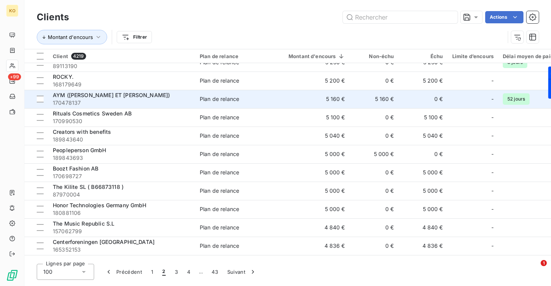
scroll to position [710, 0]
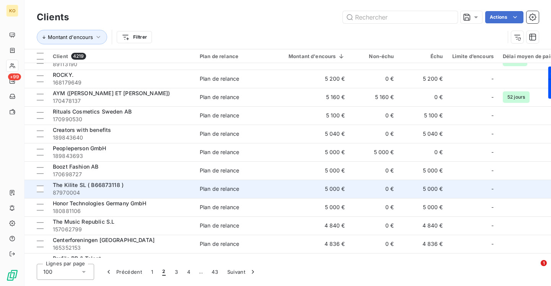
click at [69, 186] on span "The Kilite SL ( B66873118 )" at bounding box center [88, 185] width 71 height 7
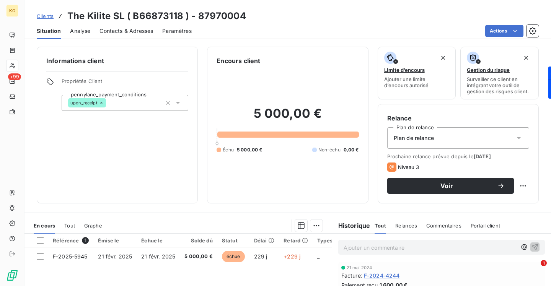
click at [130, 33] on span "Contacts & Adresses" at bounding box center [126, 31] width 54 height 8
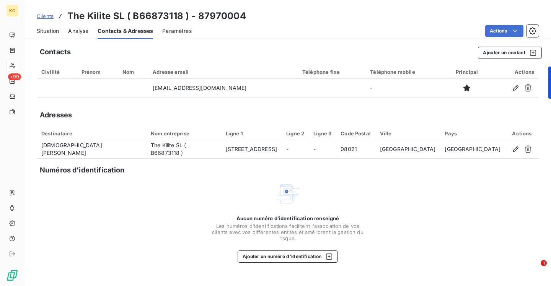
click at [47, 14] on span "Clients" at bounding box center [45, 16] width 17 height 6
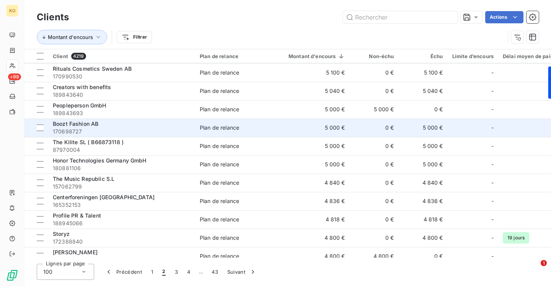
scroll to position [773, 0]
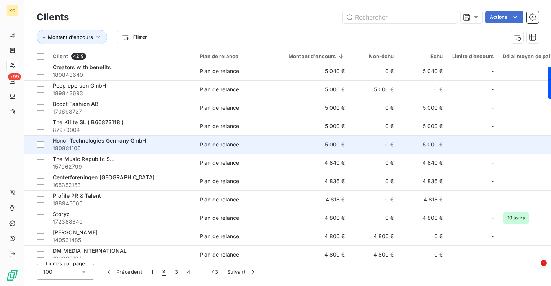
click at [114, 139] on span "Honor Technologies Germany GmbH" at bounding box center [100, 140] width 94 height 7
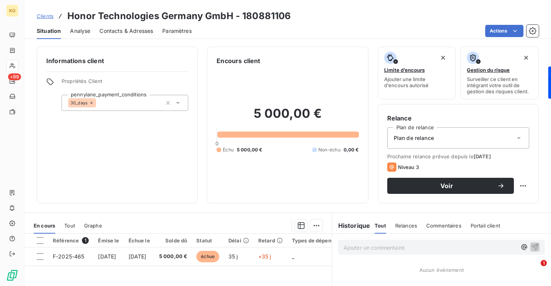
click at [120, 34] on span "Contacts & Adresses" at bounding box center [126, 31] width 54 height 8
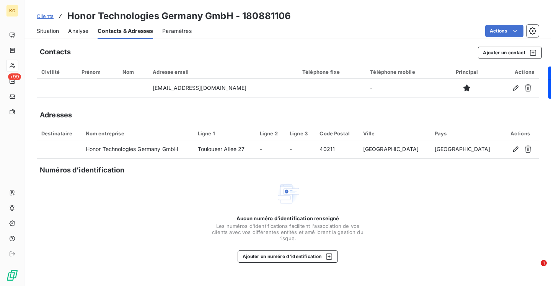
click at [48, 16] on span "Clients" at bounding box center [45, 16] width 17 height 6
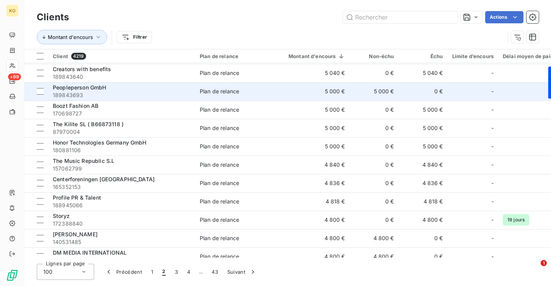
scroll to position [788, 0]
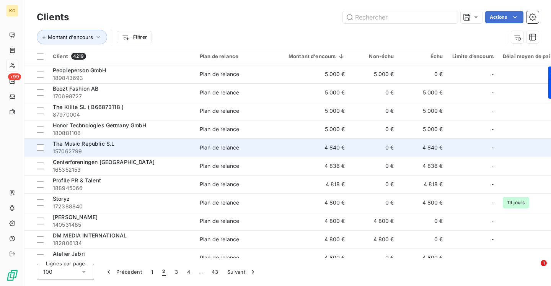
click at [99, 143] on span "The Music Republic S.L" at bounding box center [84, 143] width 62 height 7
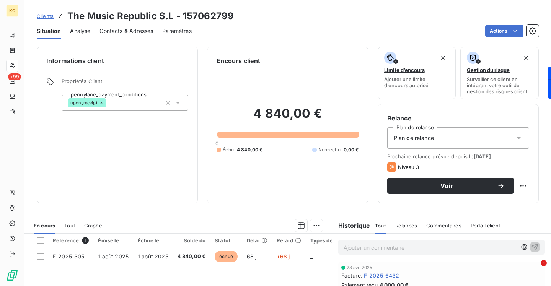
click at [123, 28] on span "Contacts & Adresses" at bounding box center [126, 31] width 54 height 8
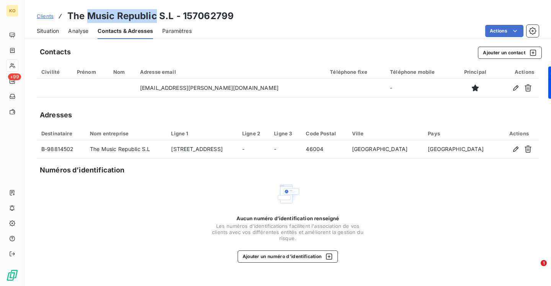
drag, startPoint x: 156, startPoint y: 17, endPoint x: 90, endPoint y: 18, distance: 66.2
click at [90, 18] on h3 "The Music Republic S.L - 157062799" at bounding box center [150, 16] width 166 height 14
click at [49, 16] on span "Clients" at bounding box center [45, 16] width 17 height 6
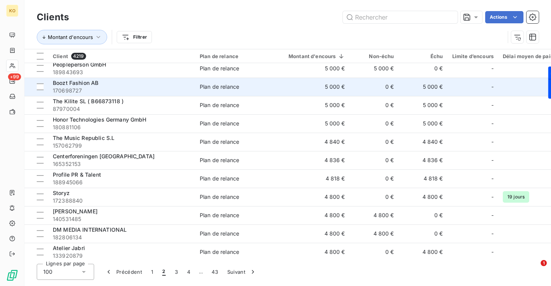
scroll to position [797, 0]
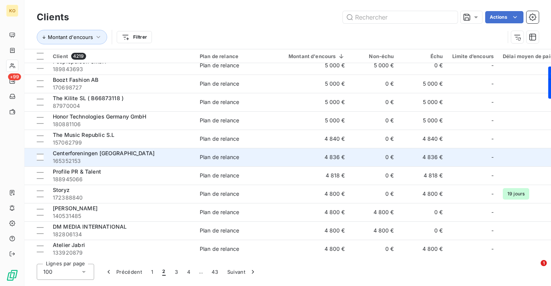
click at [97, 155] on span "Centerforeningen [GEOGRAPHIC_DATA]" at bounding box center [104, 153] width 102 height 7
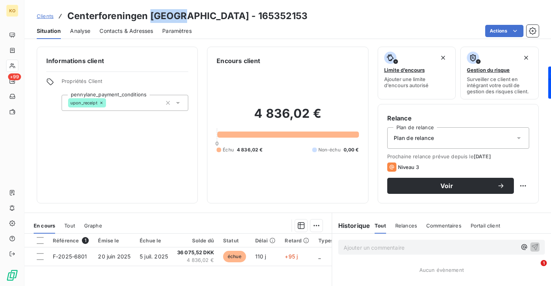
drag, startPoint x: 183, startPoint y: 16, endPoint x: 150, endPoint y: 16, distance: 33.7
click at [150, 16] on h3 "Centerforeningen [GEOGRAPHIC_DATA] - 165352153" at bounding box center [187, 16] width 240 height 14
click at [130, 32] on span "Contacts & Adresses" at bounding box center [126, 31] width 54 height 8
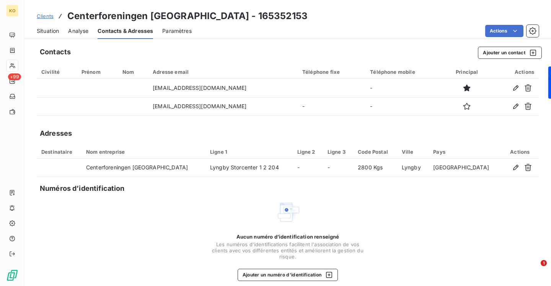
click at [497, 44] on div "Contacts Ajouter un contact Civilité Prénom Nom Adresse email Téléphone fixe Té…" at bounding box center [287, 167] width 527 height 251
click at [497, 50] on button "Ajouter un contact" at bounding box center [510, 53] width 64 height 12
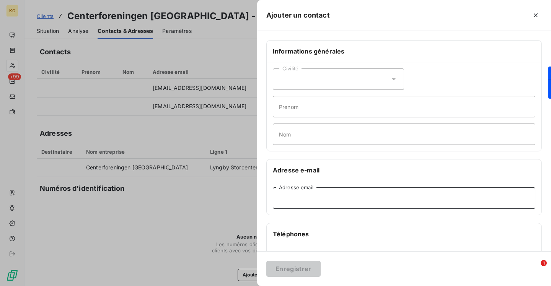
click at [329, 195] on input "Adresse email" at bounding box center [404, 198] width 263 height 21
paste input "[EMAIL_ADDRESS][DOMAIN_NAME]"
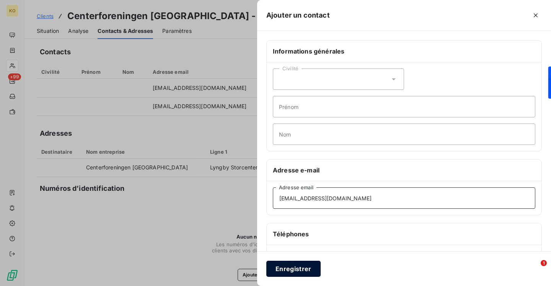
type input "[EMAIL_ADDRESS][DOMAIN_NAME]"
click at [298, 267] on button "Enregistrer" at bounding box center [293, 269] width 54 height 16
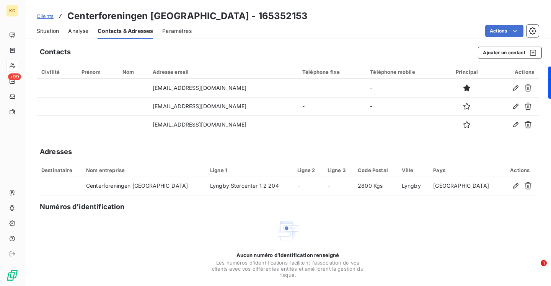
click at [44, 16] on span "Clients" at bounding box center [45, 16] width 17 height 6
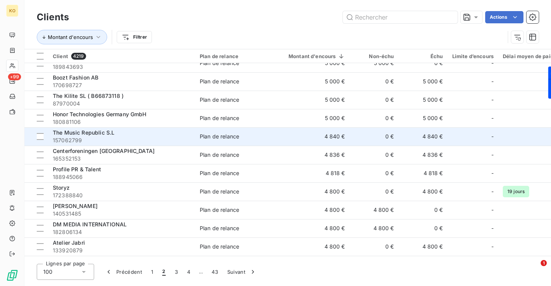
scroll to position [792, 0]
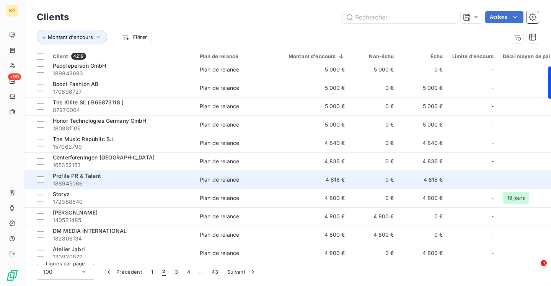
click at [78, 177] on span "Profile PR & Talent" at bounding box center [77, 176] width 48 height 7
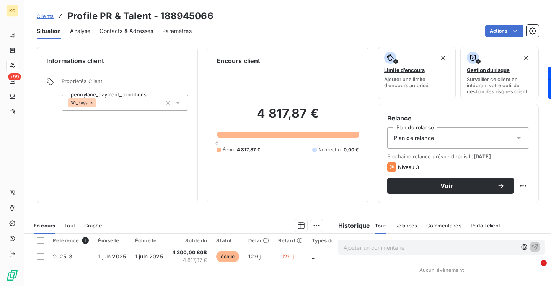
click at [130, 37] on div "Contacts & Adresses" at bounding box center [126, 31] width 54 height 16
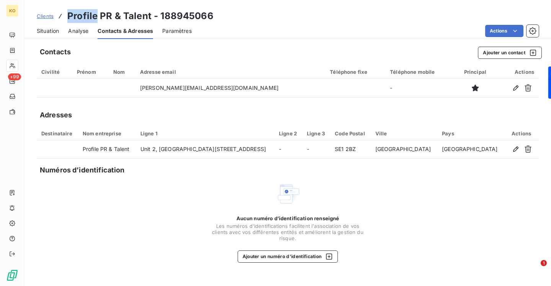
drag, startPoint x: 95, startPoint y: 16, endPoint x: 65, endPoint y: 17, distance: 29.9
click at [65, 17] on div "Clients Profile PR & Talent - 188945066" at bounding box center [125, 16] width 177 height 14
click at [50, 16] on span "Clients" at bounding box center [45, 16] width 17 height 6
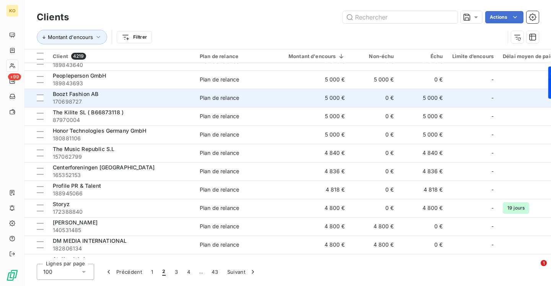
scroll to position [788, 0]
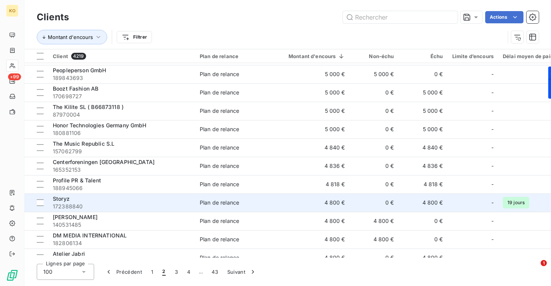
click at [60, 199] on span "Storyz" at bounding box center [61, 199] width 17 height 7
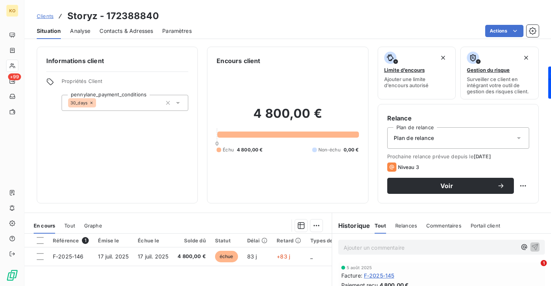
click at [137, 33] on span "Contacts & Adresses" at bounding box center [126, 31] width 54 height 8
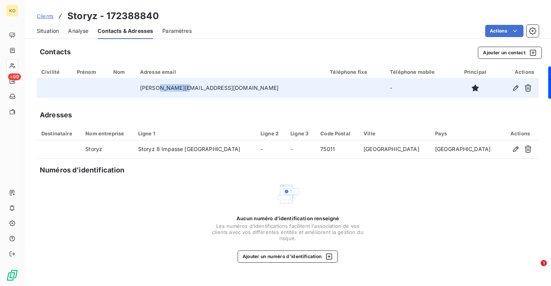
drag, startPoint x: 217, startPoint y: 87, endPoint x: 189, endPoint y: 87, distance: 27.9
click at [189, 87] on td "[PERSON_NAME][EMAIL_ADDRESS][DOMAIN_NAME]" at bounding box center [230, 88] width 190 height 18
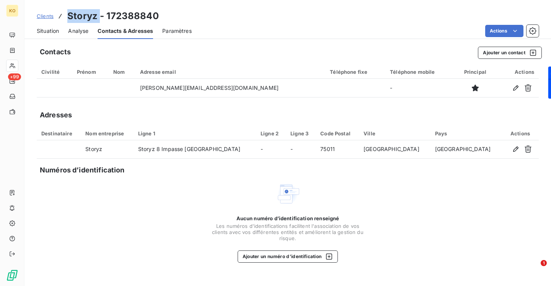
drag, startPoint x: 99, startPoint y: 13, endPoint x: 63, endPoint y: 15, distance: 36.0
click at [63, 15] on div "Clients Storyz - 172388840" at bounding box center [98, 16] width 122 height 14
click at [44, 17] on span "Clients" at bounding box center [45, 16] width 17 height 6
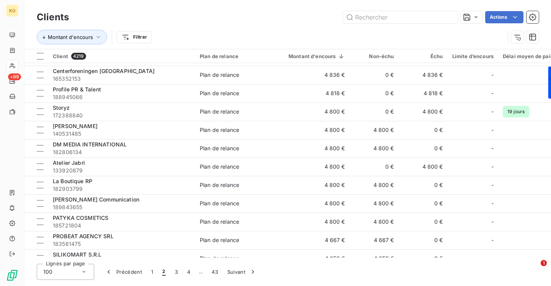
scroll to position [881, 0]
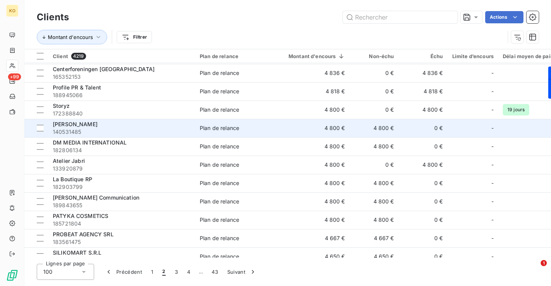
click at [78, 124] on span "[PERSON_NAME]" at bounding box center [75, 124] width 45 height 7
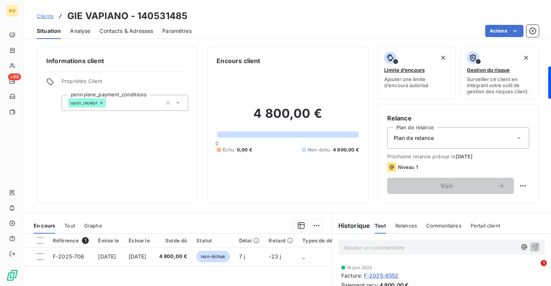
click at [129, 39] on div "Clients GIE VAPIANO - 140531485 Situation Analyse Contacts & Adresses Paramètre…" at bounding box center [287, 143] width 527 height 286
drag, startPoint x: 145, startPoint y: 32, endPoint x: 144, endPoint y: 37, distance: 4.6
click at [144, 32] on span "Contacts & Adresses" at bounding box center [126, 31] width 54 height 8
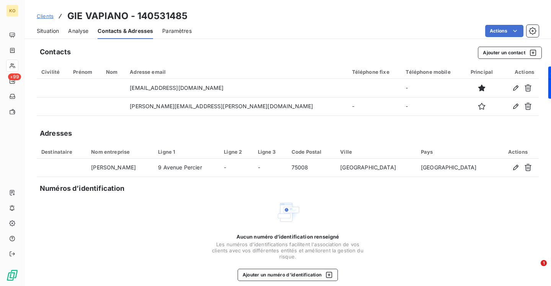
click at [45, 18] on span "Clients" at bounding box center [45, 16] width 17 height 6
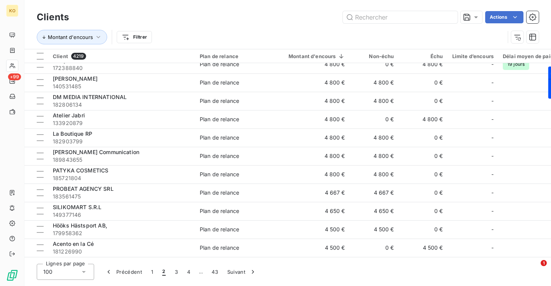
scroll to position [906, 0]
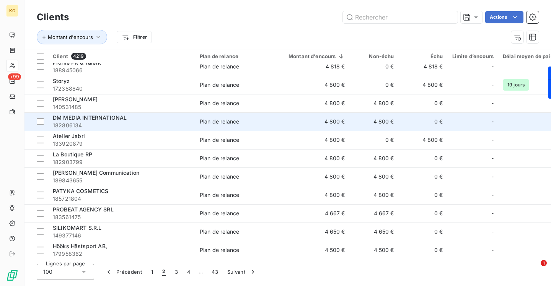
click at [92, 116] on span "DM MEDIA INTERNATIONAL" at bounding box center [90, 117] width 74 height 7
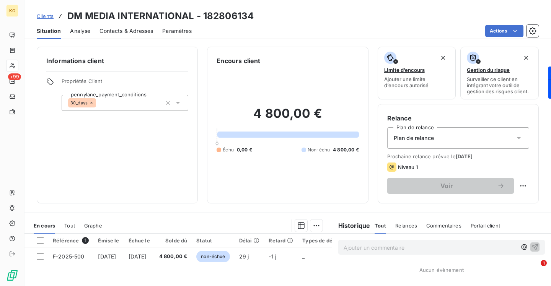
click at [116, 33] on span "Contacts & Adresses" at bounding box center [126, 31] width 54 height 8
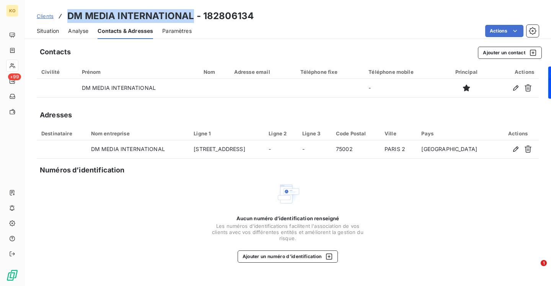
drag, startPoint x: 193, startPoint y: 18, endPoint x: 68, endPoint y: 20, distance: 124.8
click at [68, 20] on h3 "DM MEDIA INTERNATIONAL - 182806134" at bounding box center [160, 16] width 186 height 14
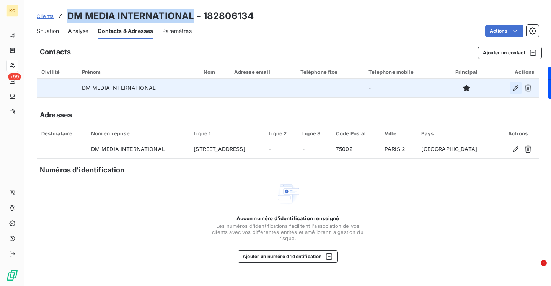
click at [515, 86] on icon "button" at bounding box center [516, 88] width 8 height 8
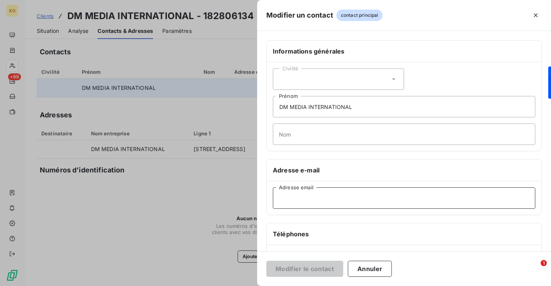
click at [326, 193] on input "Adresse email" at bounding box center [404, 198] width 263 height 21
paste input "[PERSON_NAME][EMAIL_ADDRESS][DOMAIN_NAME]"
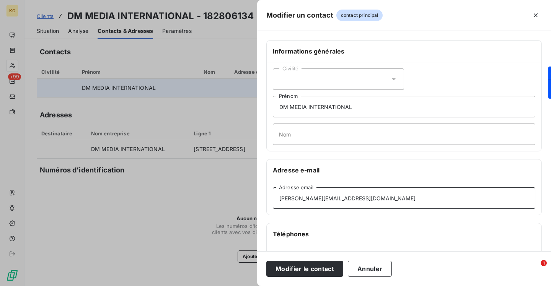
type input "[PERSON_NAME][EMAIL_ADDRESS][DOMAIN_NAME]"
drag, startPoint x: 362, startPoint y: 111, endPoint x: 242, endPoint y: 100, distance: 120.3
click at [265, 106] on div "Informations générales Civilité DM MEDIA INTERNATIONAL Prénom Nom Adresse e-mai…" at bounding box center [404, 210] width 294 height 340
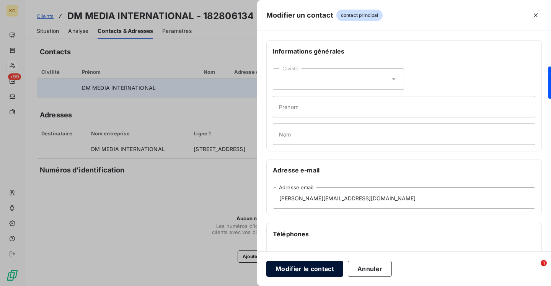
drag, startPoint x: 326, startPoint y: 271, endPoint x: 326, endPoint y: 266, distance: 4.6
click at [326, 266] on button "Modifier le contact" at bounding box center [304, 269] width 77 height 16
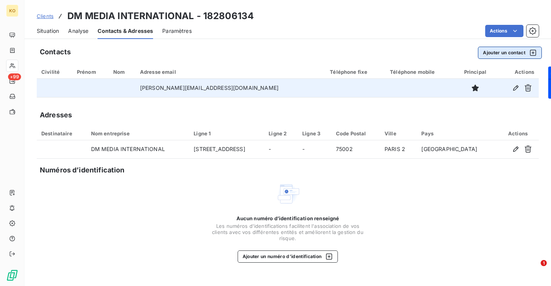
click at [481, 56] on button "Ajouter un contact" at bounding box center [510, 53] width 64 height 12
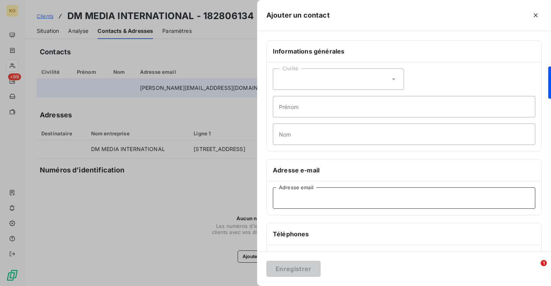
click at [323, 204] on input "Adresse email" at bounding box center [404, 198] width 263 height 21
paste input "[PERSON_NAME][EMAIL_ADDRESS][DOMAIN_NAME]"
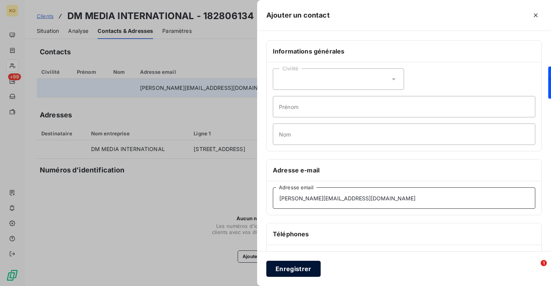
type input "[PERSON_NAME][EMAIL_ADDRESS][DOMAIN_NAME]"
click at [296, 265] on button "Enregistrer" at bounding box center [293, 269] width 54 height 16
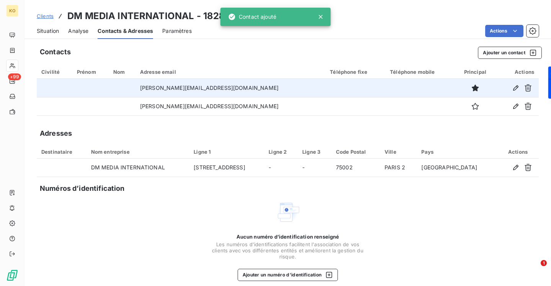
click at [44, 20] on div "Clients DM MEDIA INTERNATIONAL - 182806134" at bounding box center [145, 16] width 217 height 14
click at [44, 16] on span "Clients" at bounding box center [45, 16] width 17 height 6
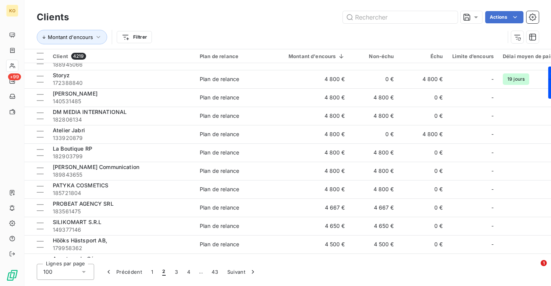
scroll to position [914, 0]
